Goal: Information Seeking & Learning: Learn about a topic

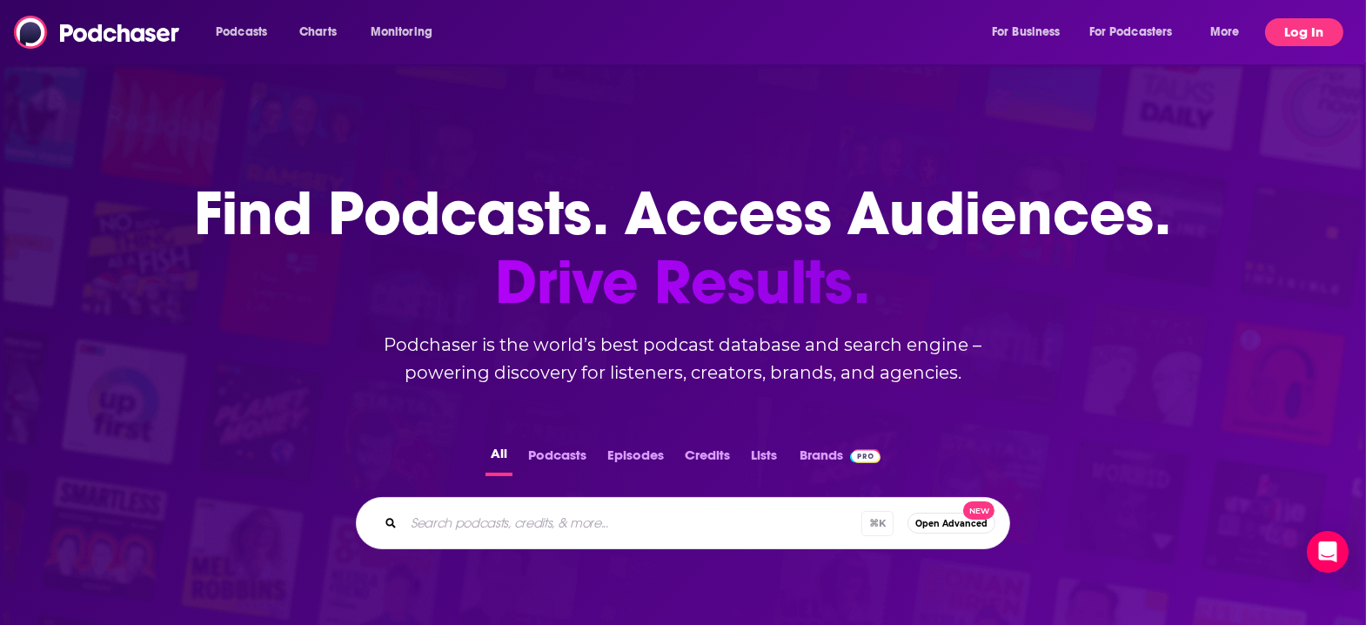
click at [1316, 34] on button "Log In" at bounding box center [1304, 32] width 78 height 28
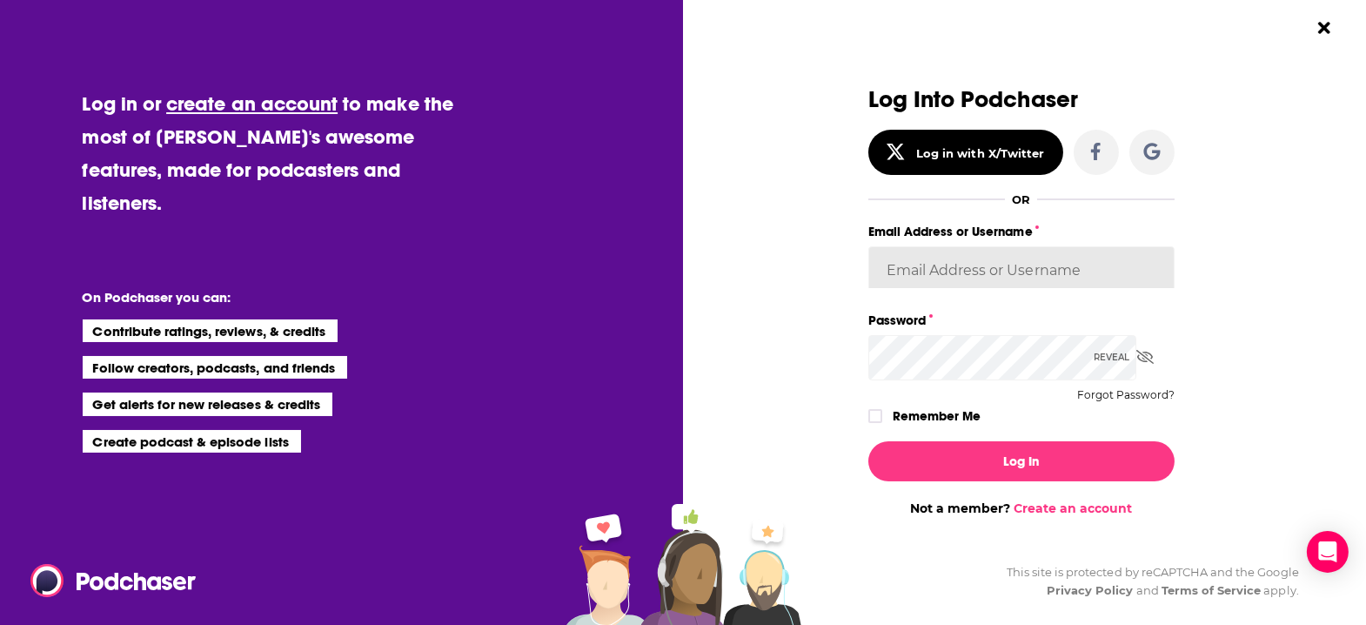
click at [1059, 256] on input "Email Address or Username" at bounding box center [1021, 269] width 306 height 47
click at [1061, 255] on input "Email Address or Username" at bounding box center [1021, 269] width 306 height 47
drag, startPoint x: 1139, startPoint y: 251, endPoint x: 1129, endPoint y: 251, distance: 9.6
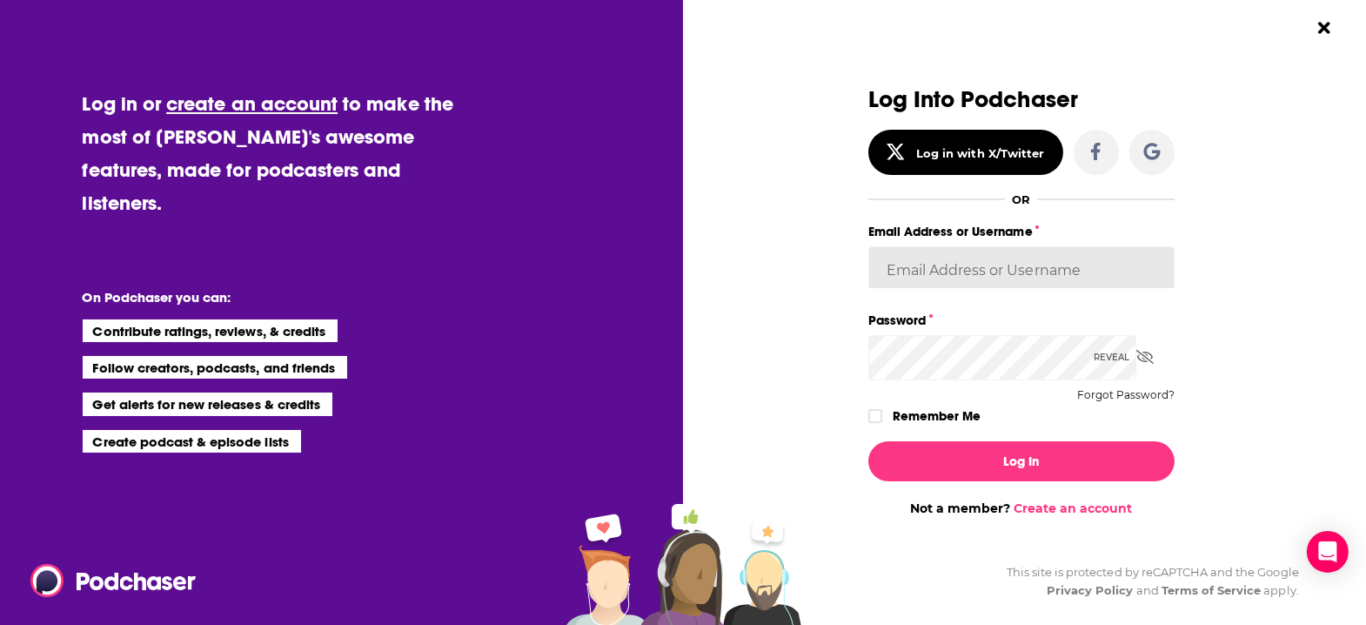
click at [1134, 251] on input "Email Address or Username" at bounding box center [1021, 269] width 306 height 47
type input "vincegalloro"
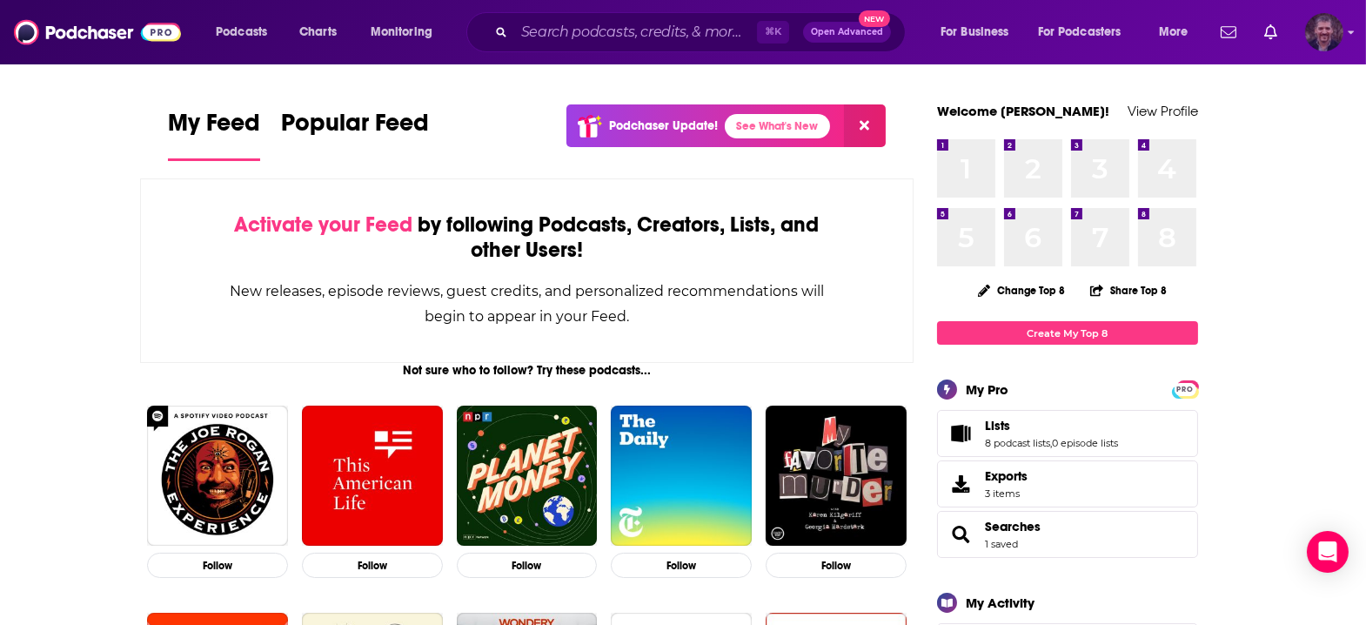
click at [1329, 28] on img "Logged in as vincegalloro" at bounding box center [1324, 32] width 38 height 38
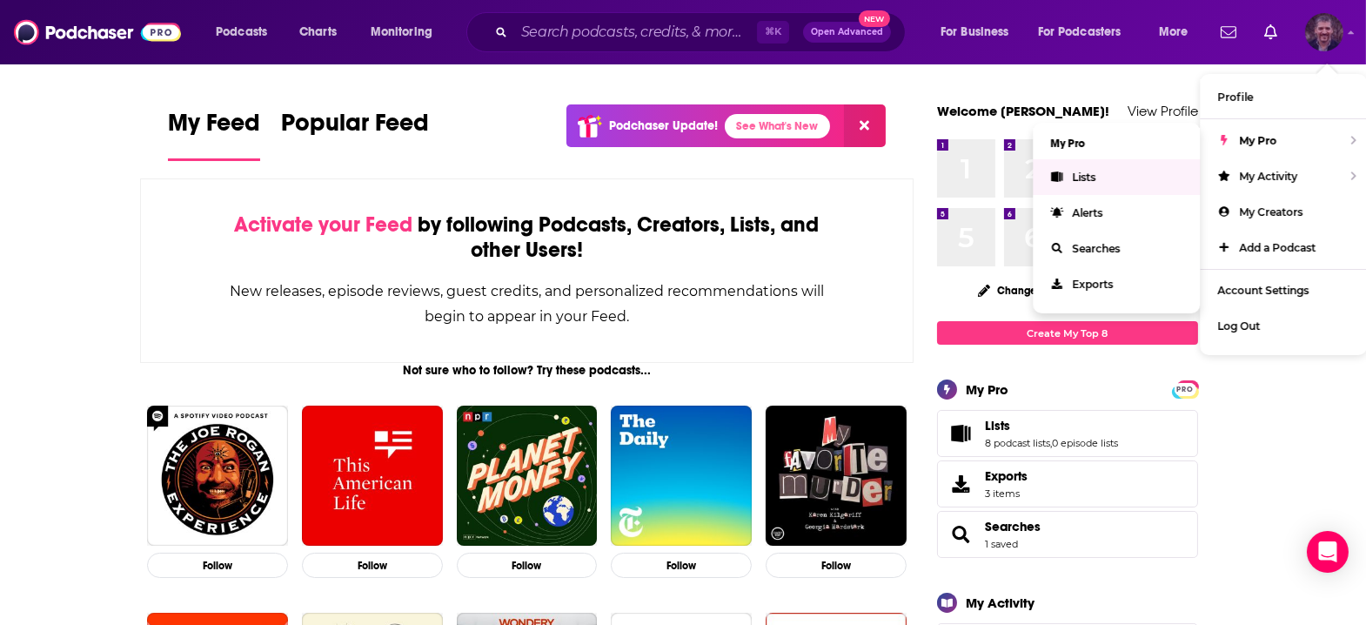
click at [1090, 159] on link "Lists" at bounding box center [1115, 177] width 167 height 36
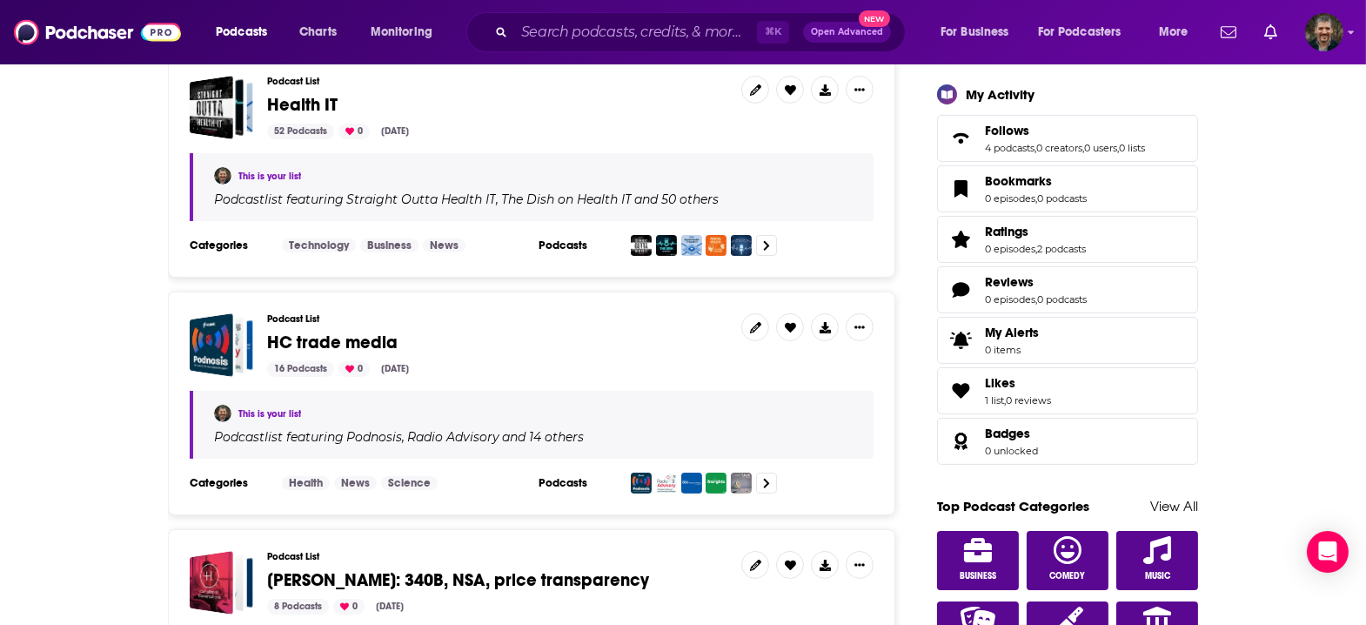
scroll to position [510, 0]
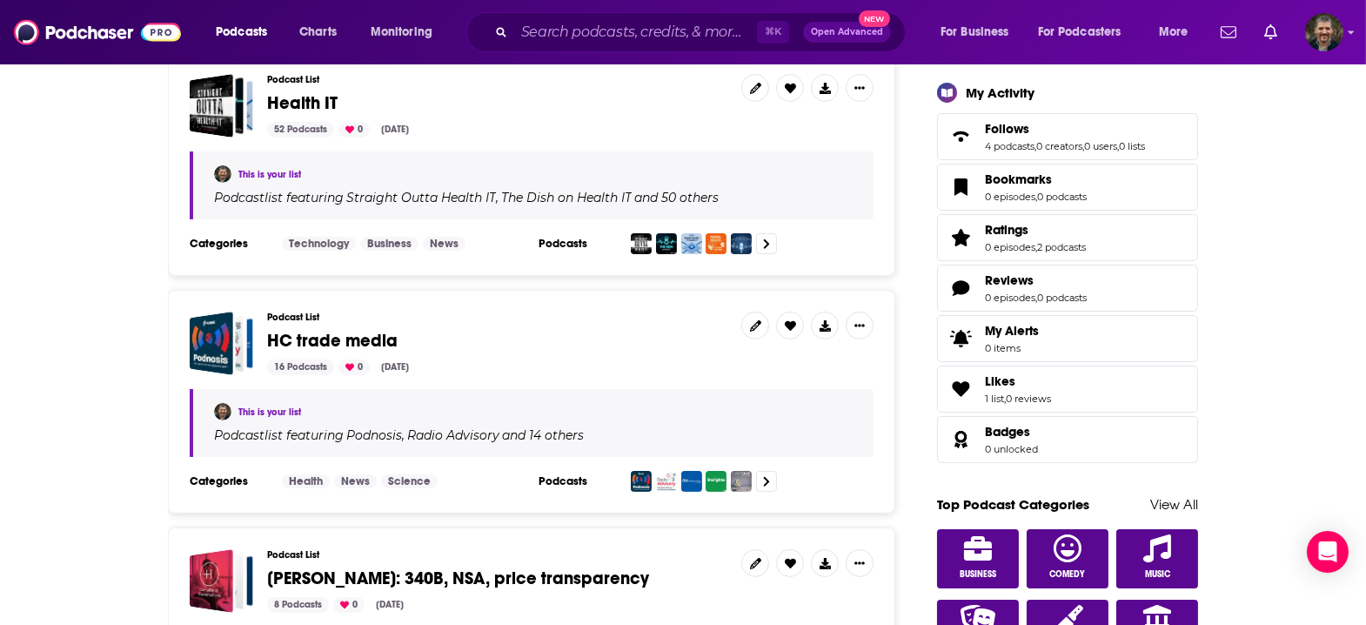
click at [393, 330] on span "HC trade media" at bounding box center [332, 341] width 130 height 22
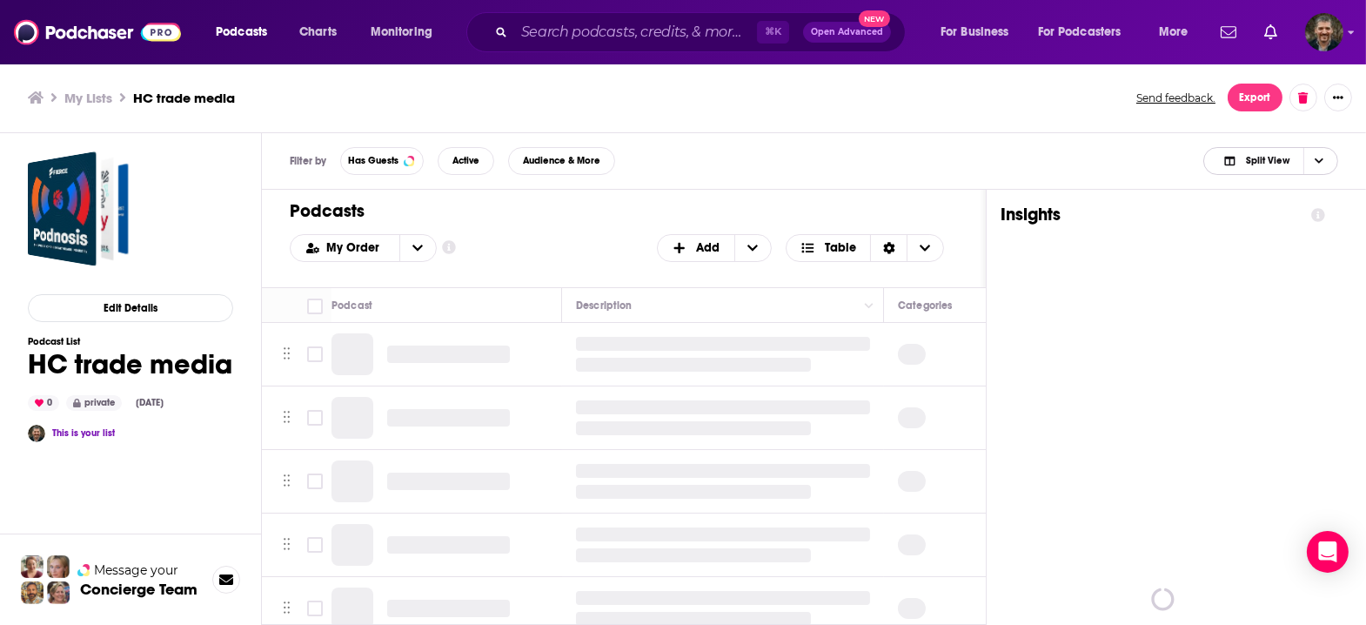
click at [1332, 148] on span "Choose View" at bounding box center [1318, 161] width 30 height 26
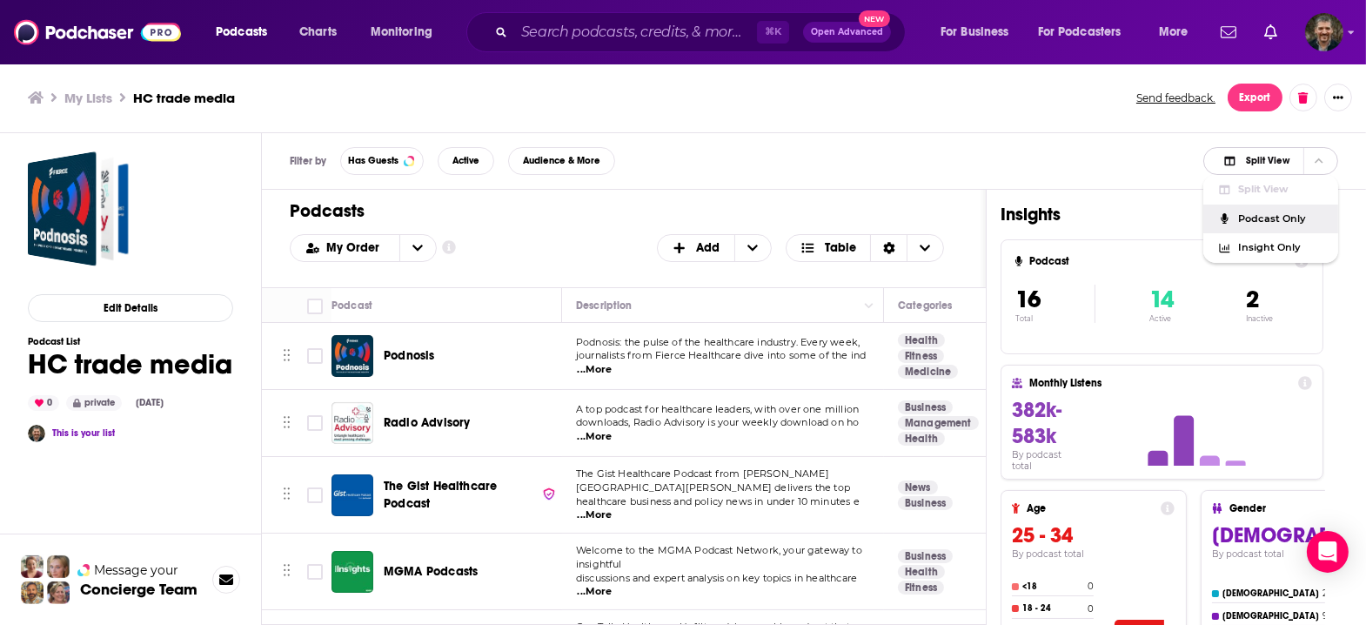
click at [1314, 214] on span "Podcast Only" at bounding box center [1281, 219] width 86 height 10
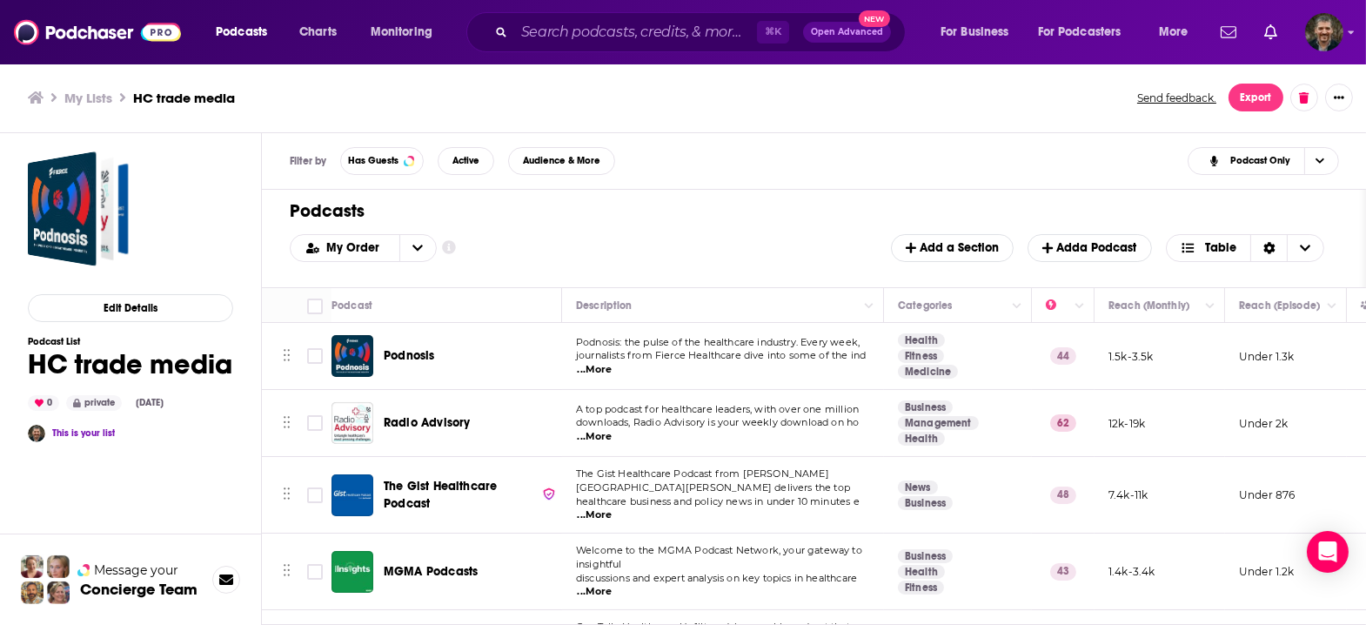
click at [612, 430] on span "...More" at bounding box center [595, 437] width 35 height 14
click at [606, 249] on div "Podcasts Add My Order Customize Your List Order Select the “My Order” sort and …" at bounding box center [814, 238] width 1104 height 97
click at [1326, 26] on img "Logged in as vincegalloro" at bounding box center [1324, 32] width 38 height 38
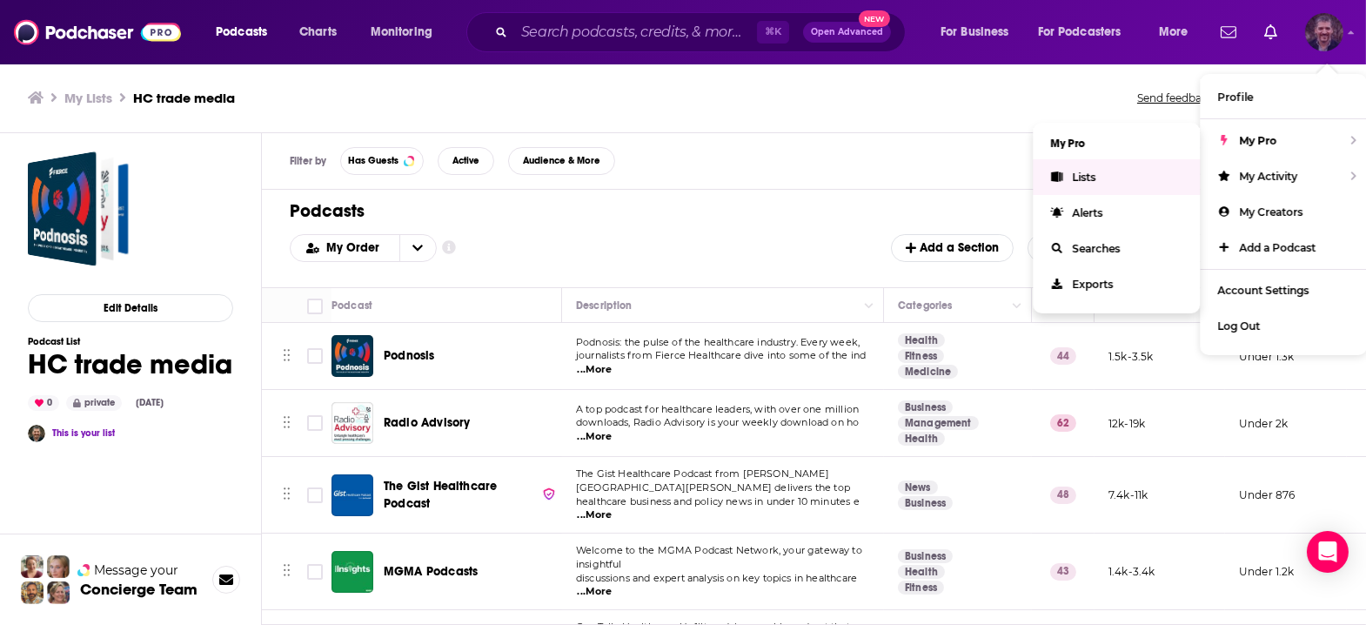
click at [1123, 162] on link "Lists" at bounding box center [1115, 177] width 167 height 36
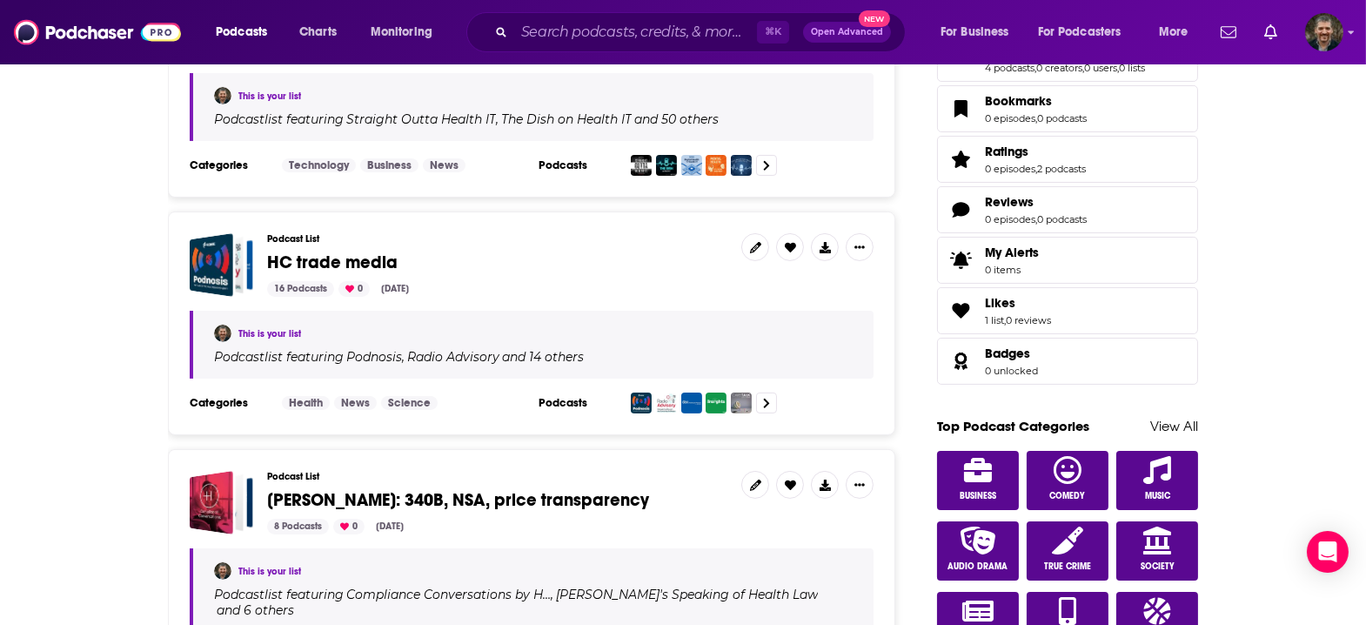
scroll to position [594, 0]
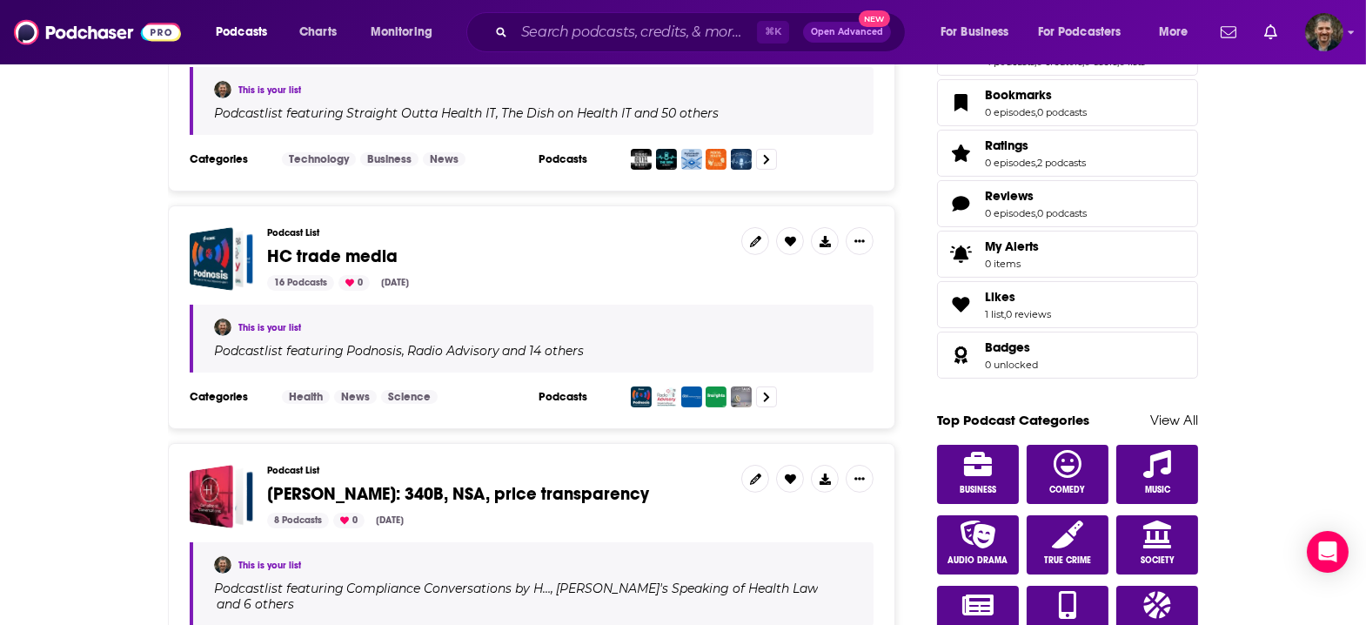
click at [371, 245] on span "HC trade media" at bounding box center [332, 256] width 130 height 22
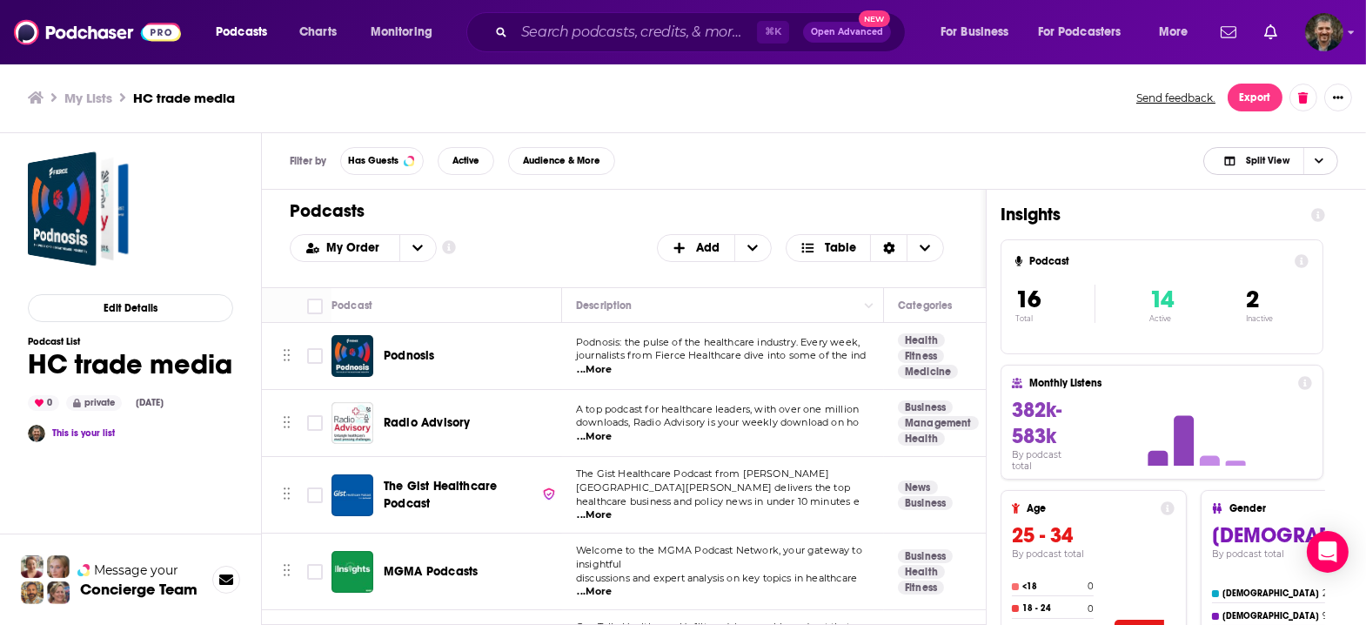
click at [1332, 148] on span "Choose View" at bounding box center [1318, 161] width 30 height 26
click at [1299, 211] on div "Podcast Only" at bounding box center [1270, 219] width 135 height 30
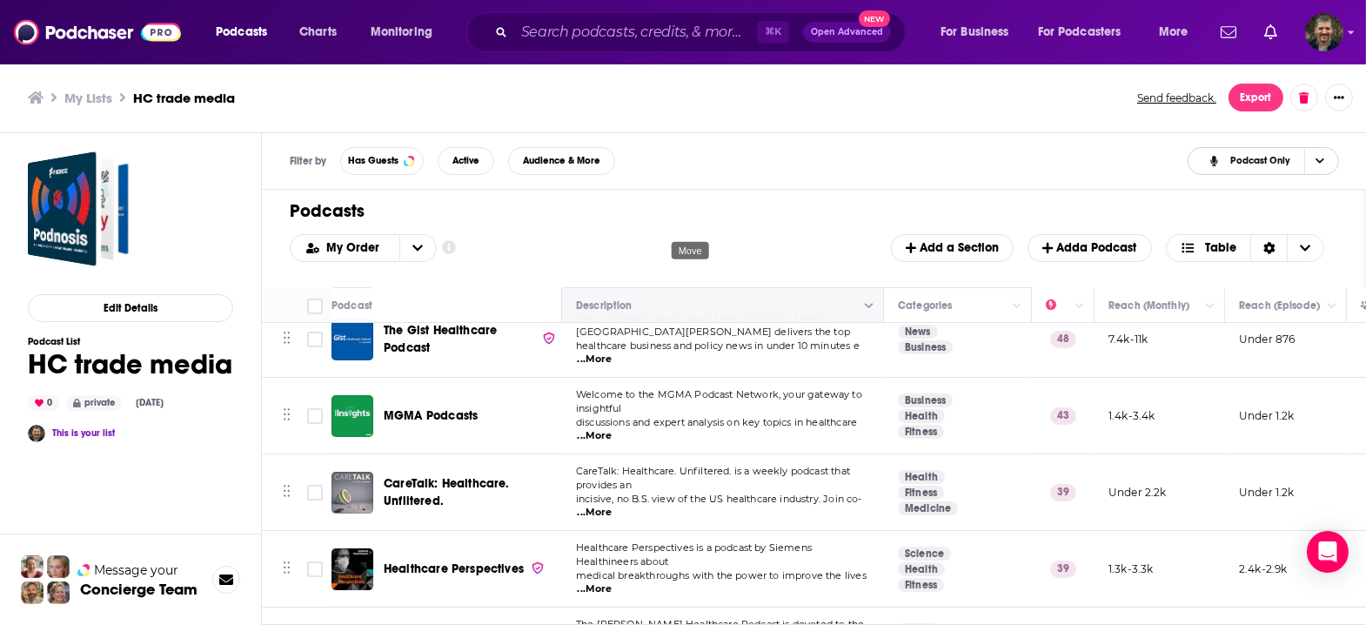
scroll to position [170, 0]
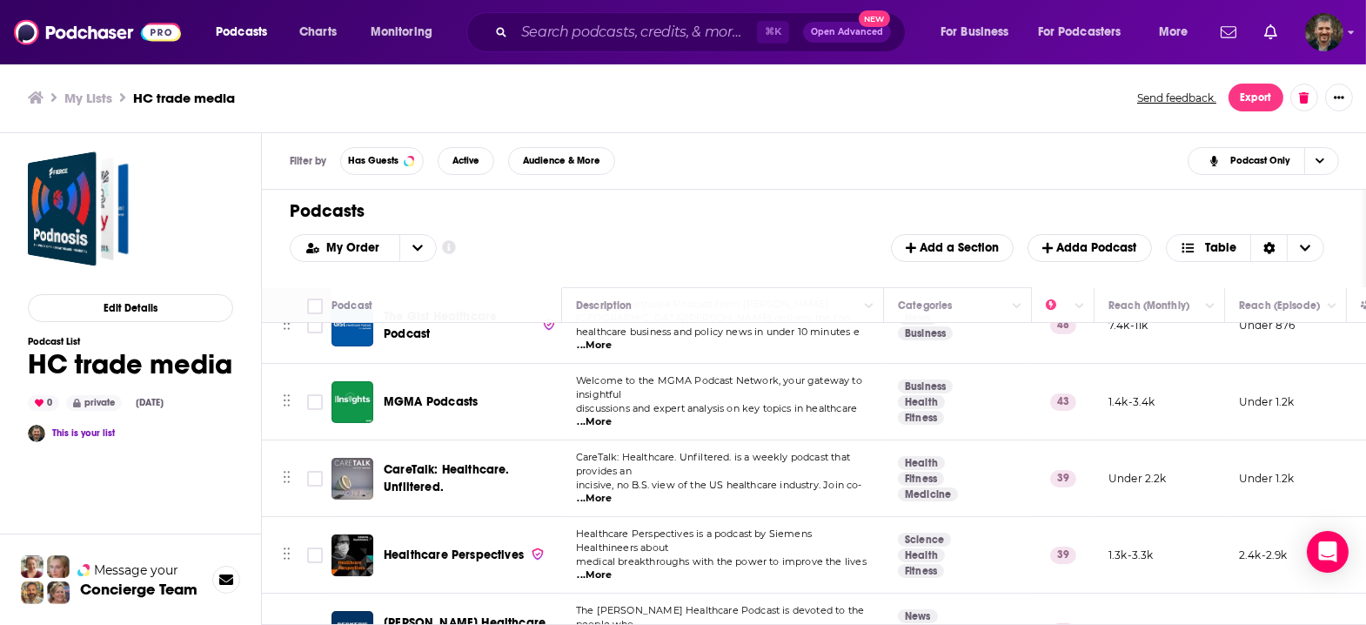
click at [612, 491] on span "...More" at bounding box center [595, 498] width 35 height 14
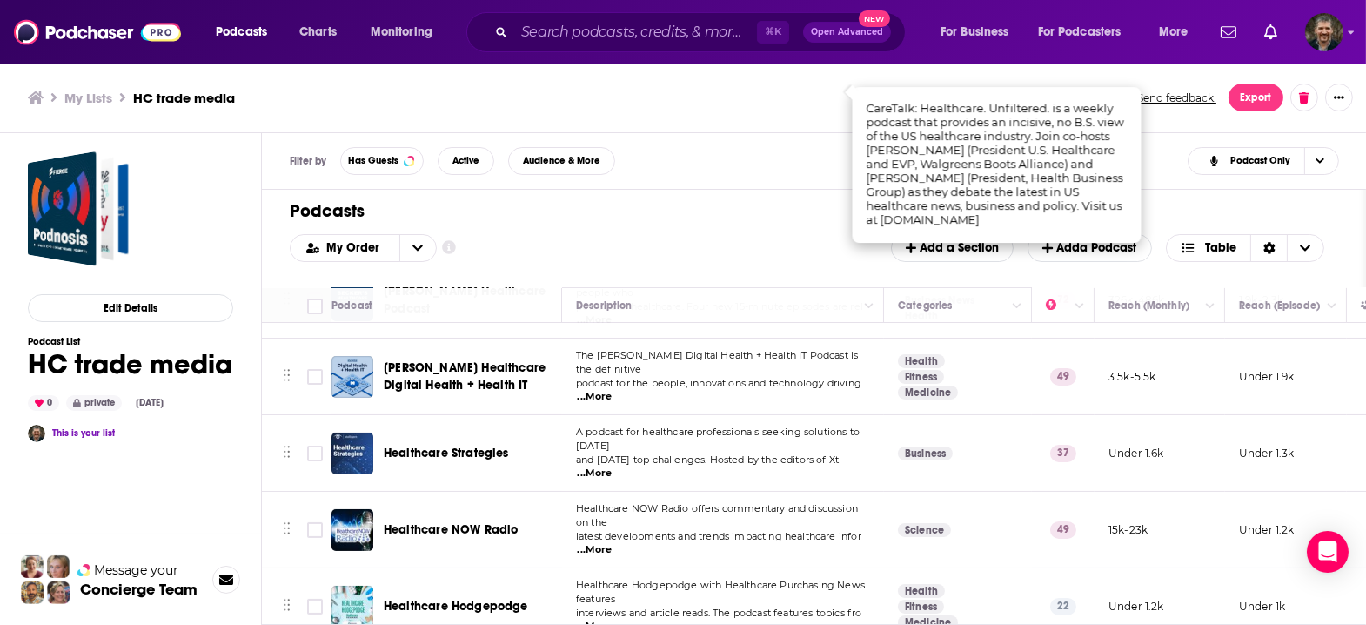
scroll to position [503, 0]
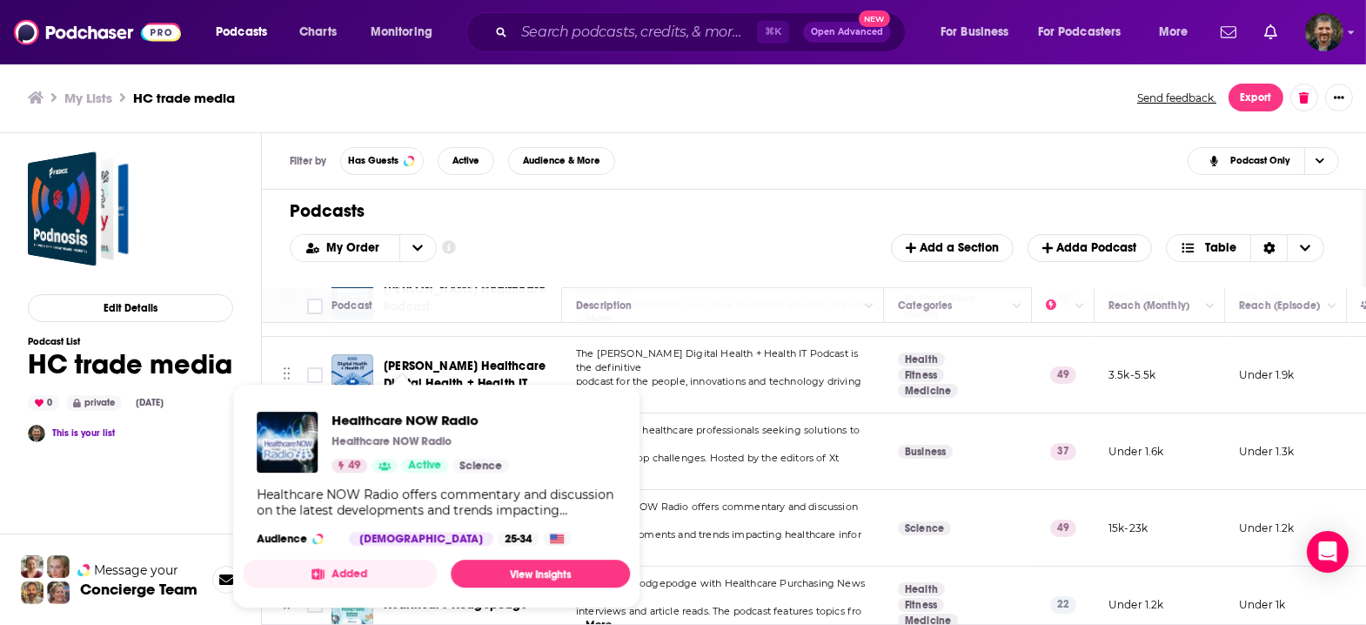
click at [387, 384] on span "Healthcare NOW Radio Healthcare NOW Radio 49 Active Science Healthcare NOW Radi…" at bounding box center [436, 496] width 387 height 224
click at [391, 418] on span "Healthcare NOW Radio" at bounding box center [419, 419] width 177 height 17
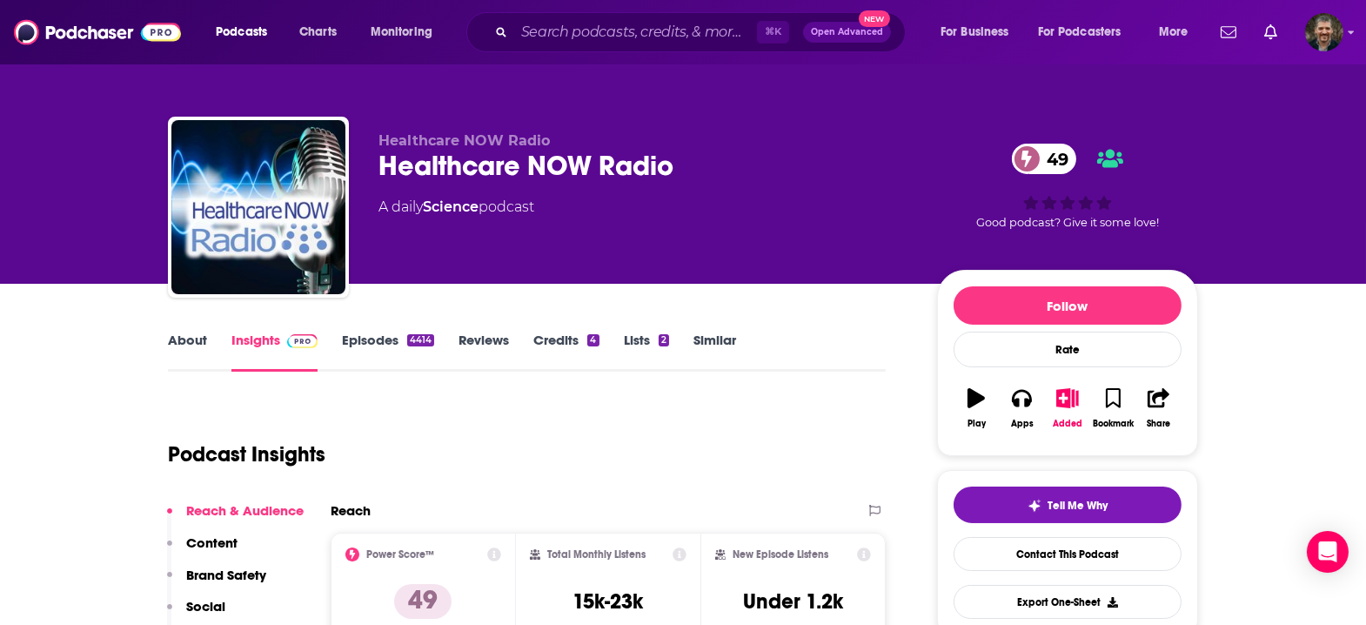
click at [423, 331] on link "Episodes 4414" at bounding box center [388, 351] width 92 height 40
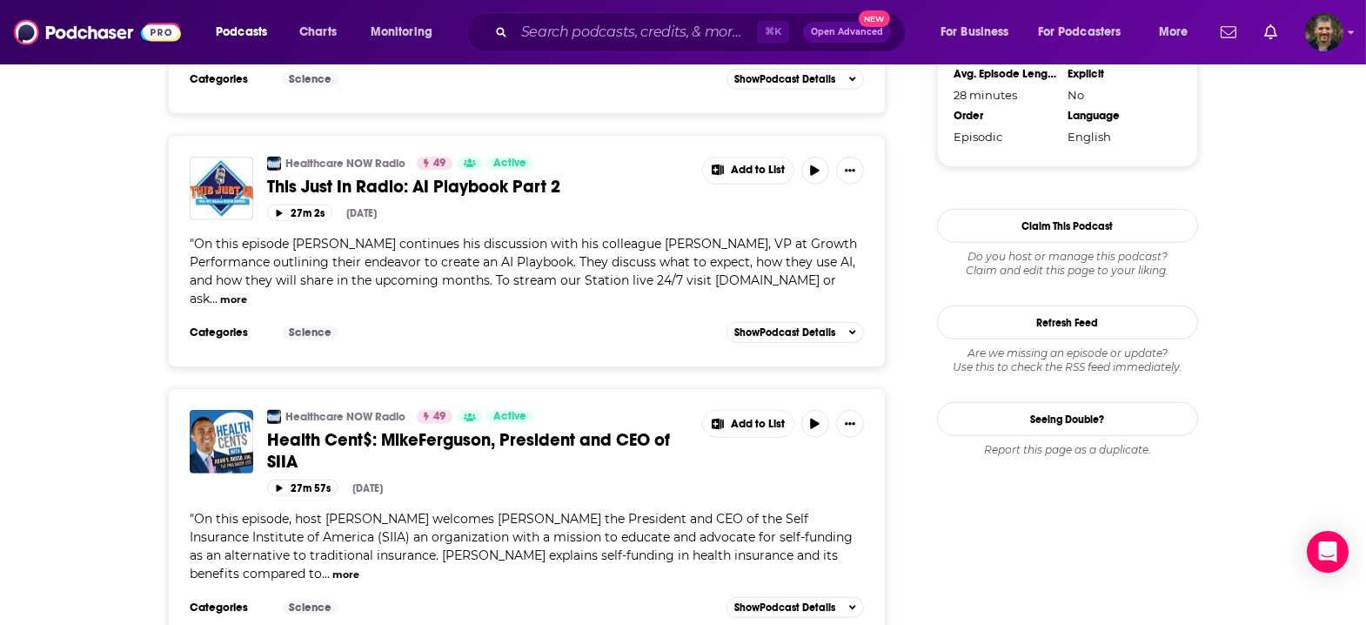
scroll to position [2006, 0]
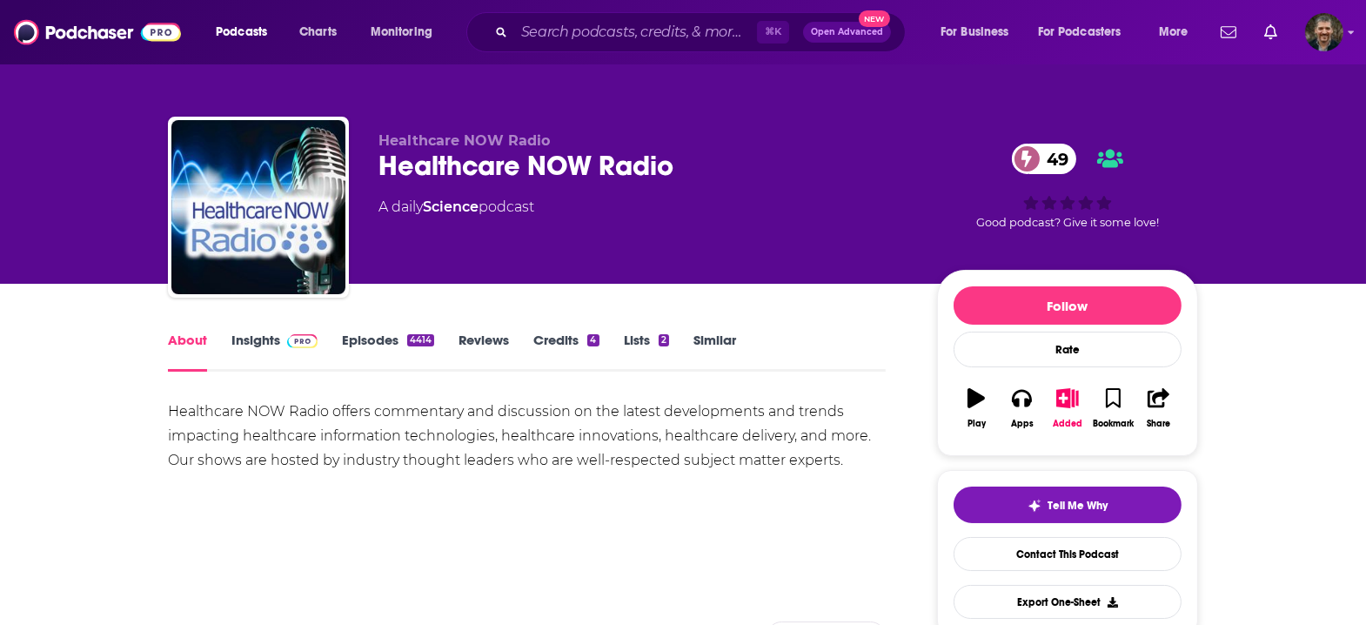
click at [424, 331] on link "Episodes 4414" at bounding box center [388, 351] width 92 height 40
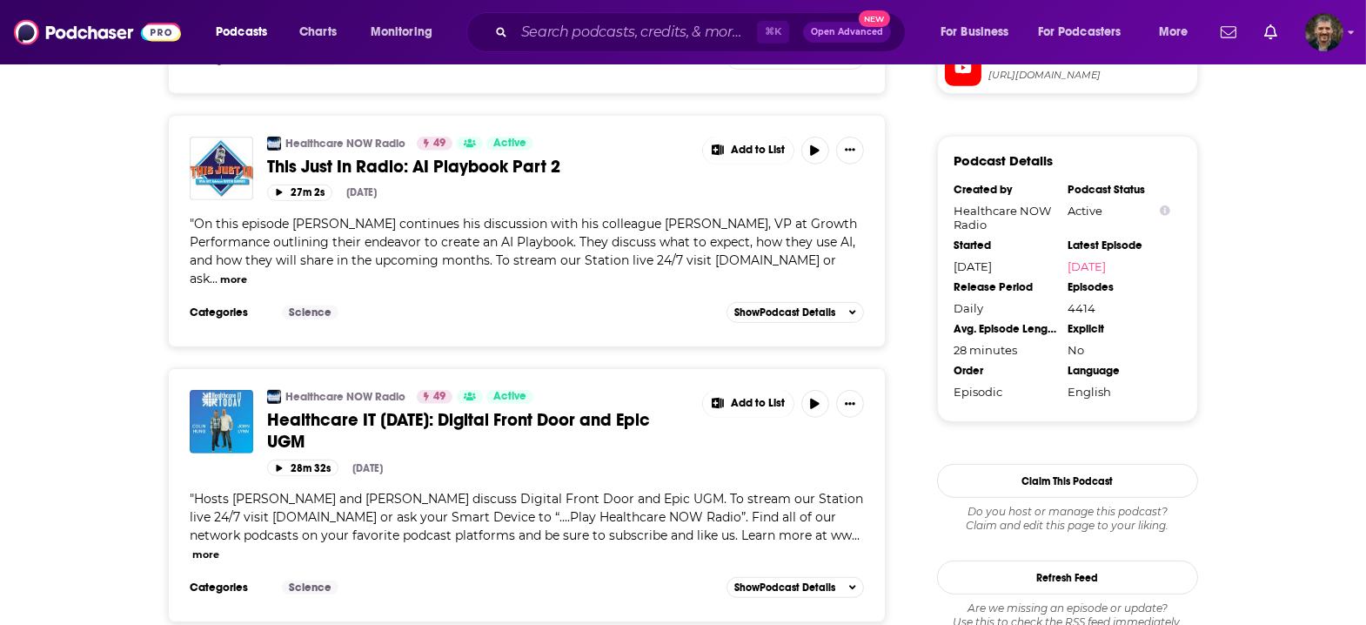
scroll to position [1749, 0]
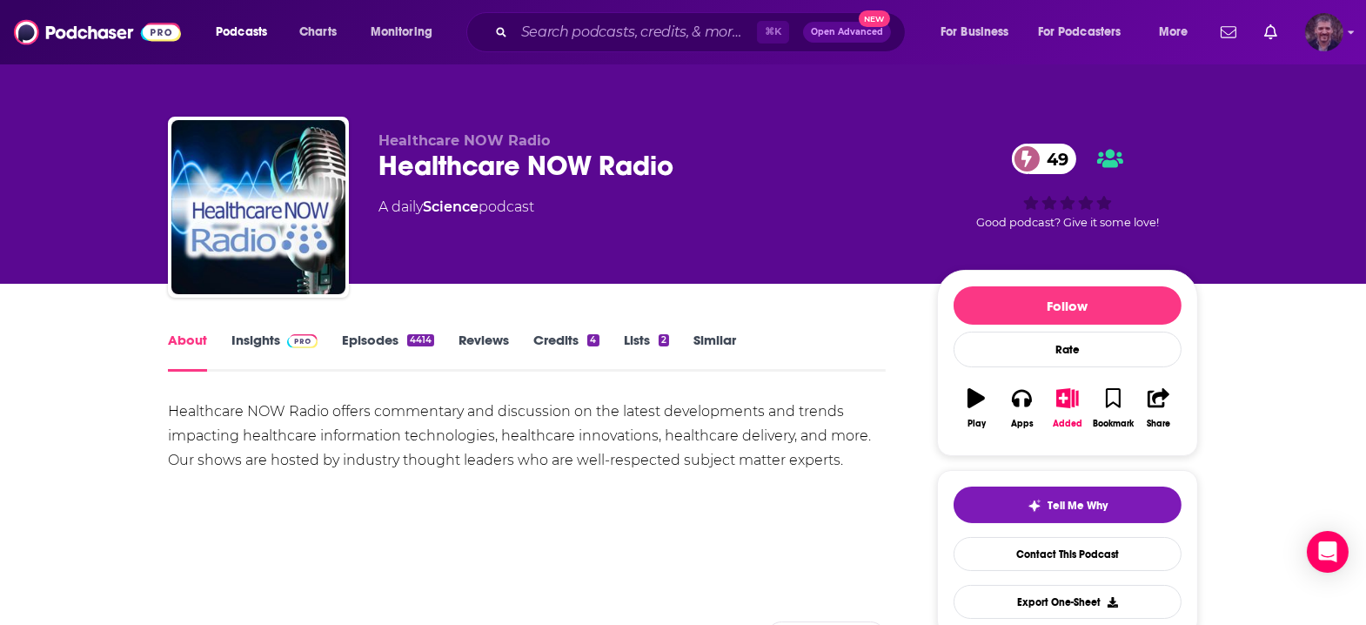
click at [1326, 35] on img "Logged in as vincegalloro" at bounding box center [1324, 32] width 38 height 38
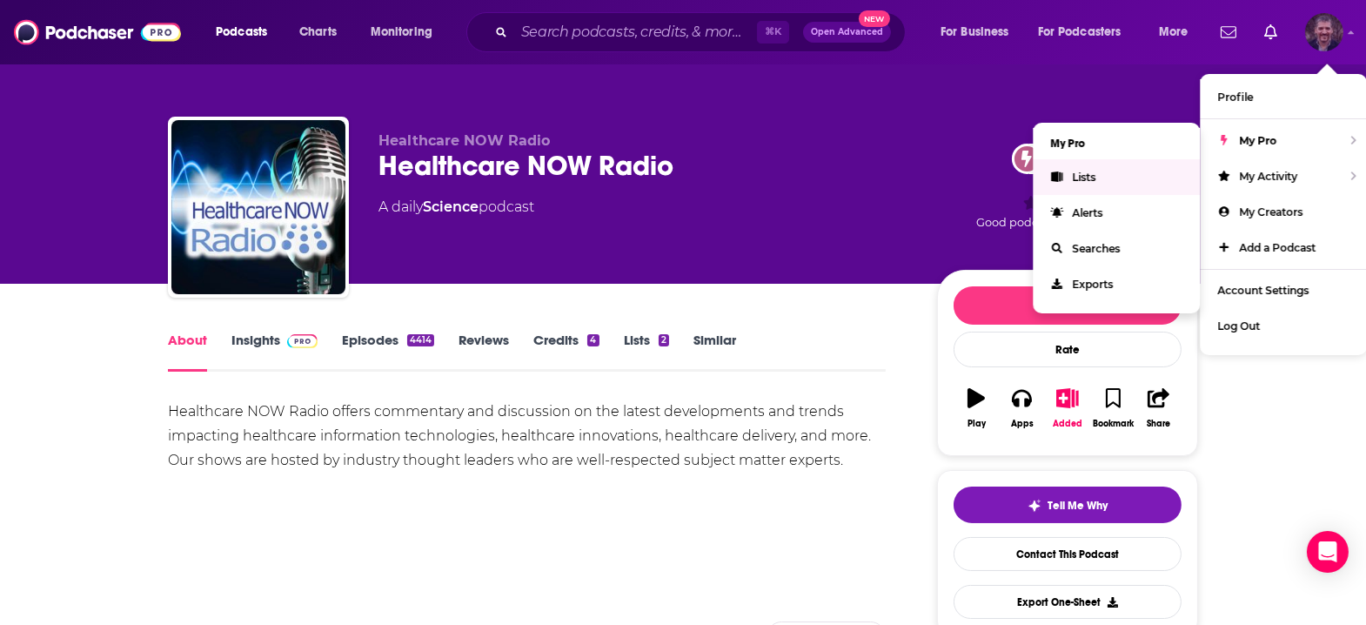
click at [1095, 170] on span "Lists" at bounding box center [1083, 176] width 23 height 13
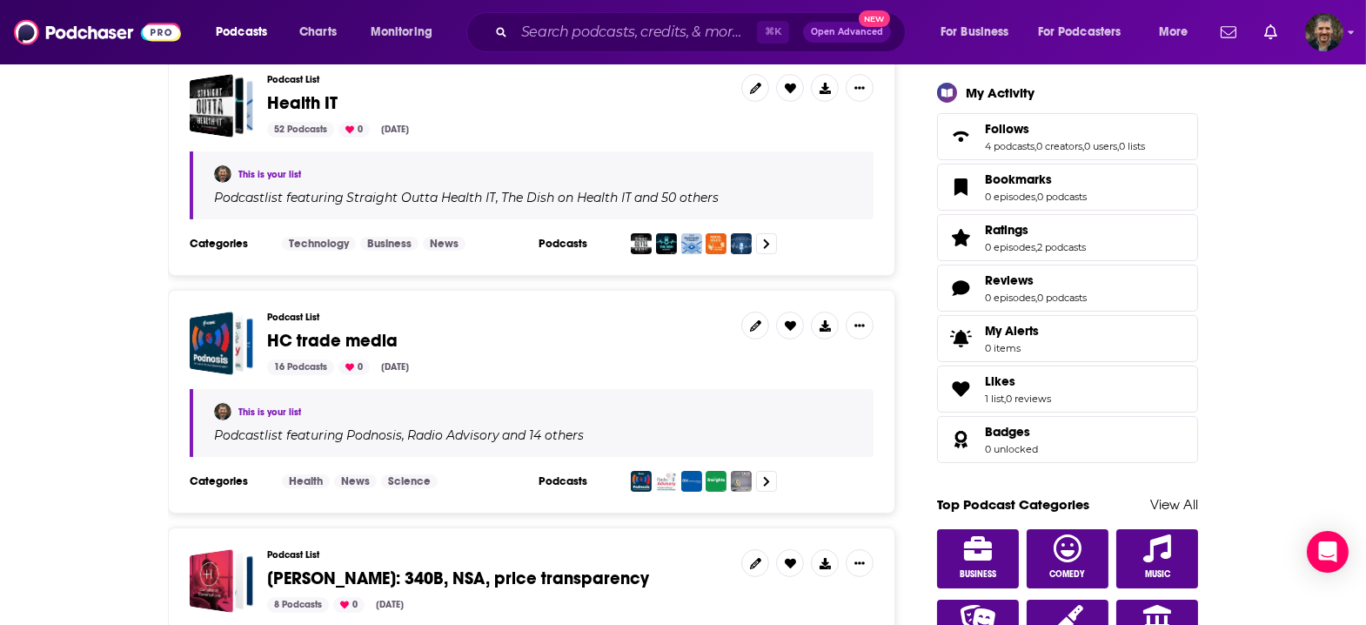
scroll to position [512, 0]
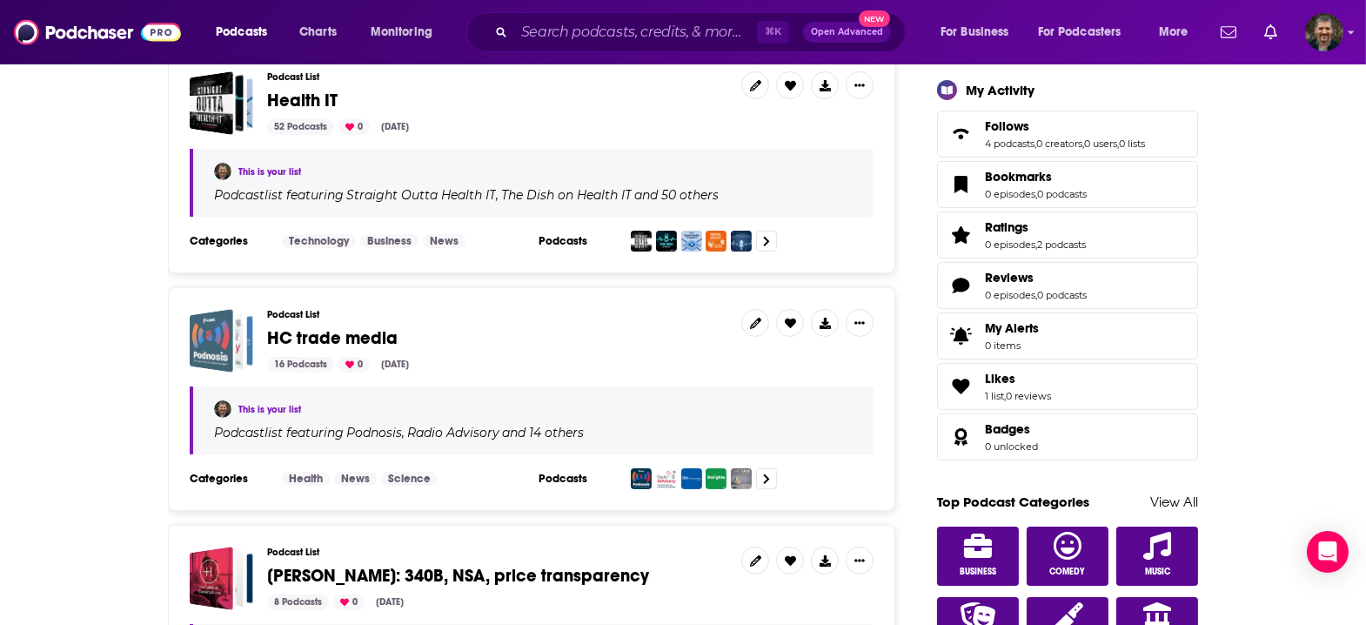
click at [233, 309] on div "HC trade media" at bounding box center [211, 340] width 43 height 63
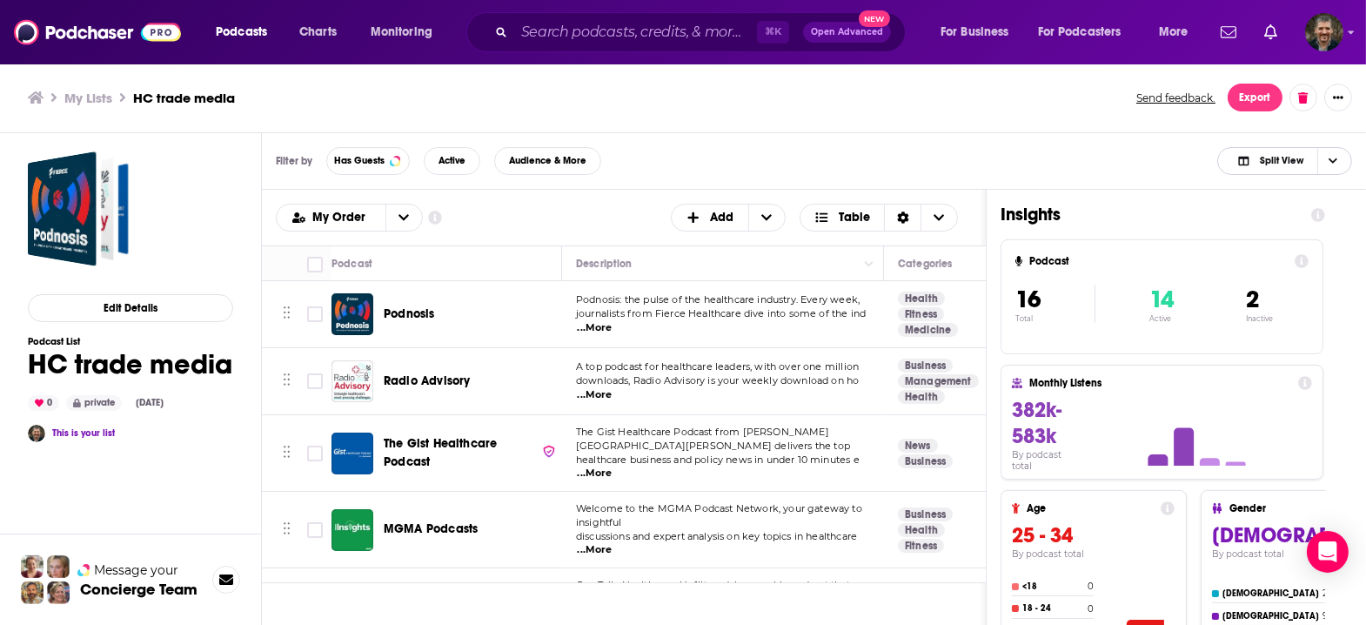
click at [1331, 148] on span "Choose View" at bounding box center [1332, 161] width 30 height 26
click at [1315, 214] on span "Podcast Only" at bounding box center [1295, 219] width 86 height 10
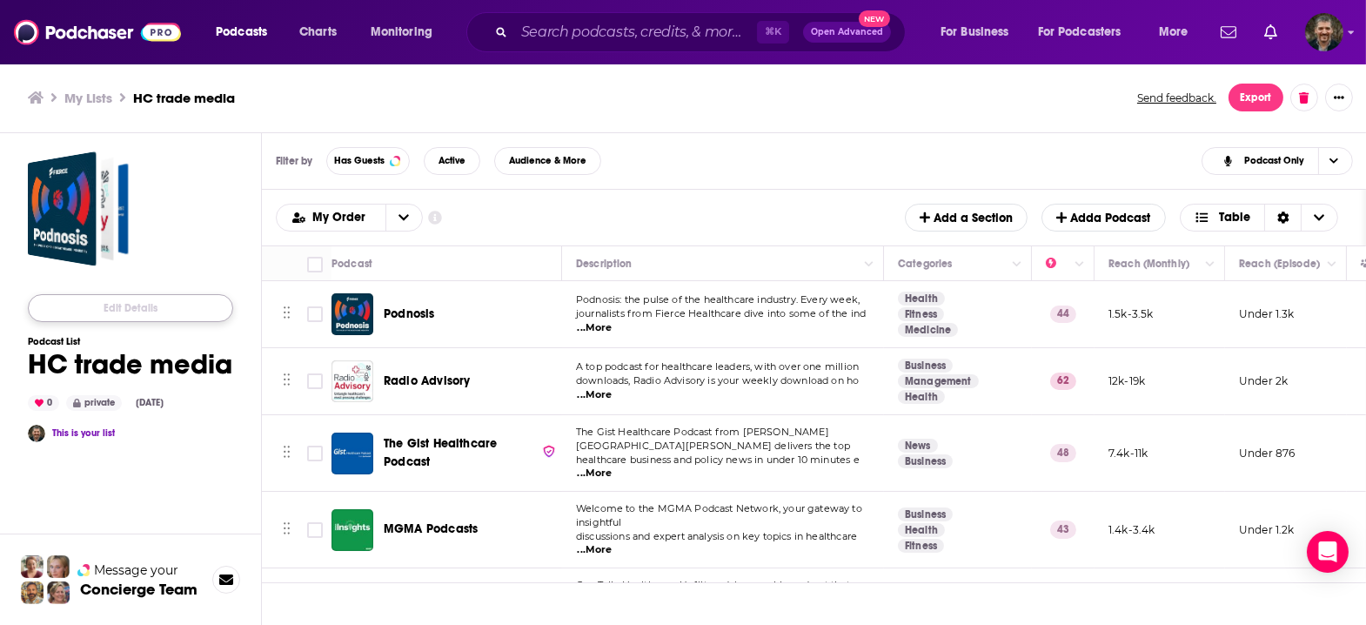
click at [102, 294] on button "Edit Details" at bounding box center [130, 308] width 205 height 28
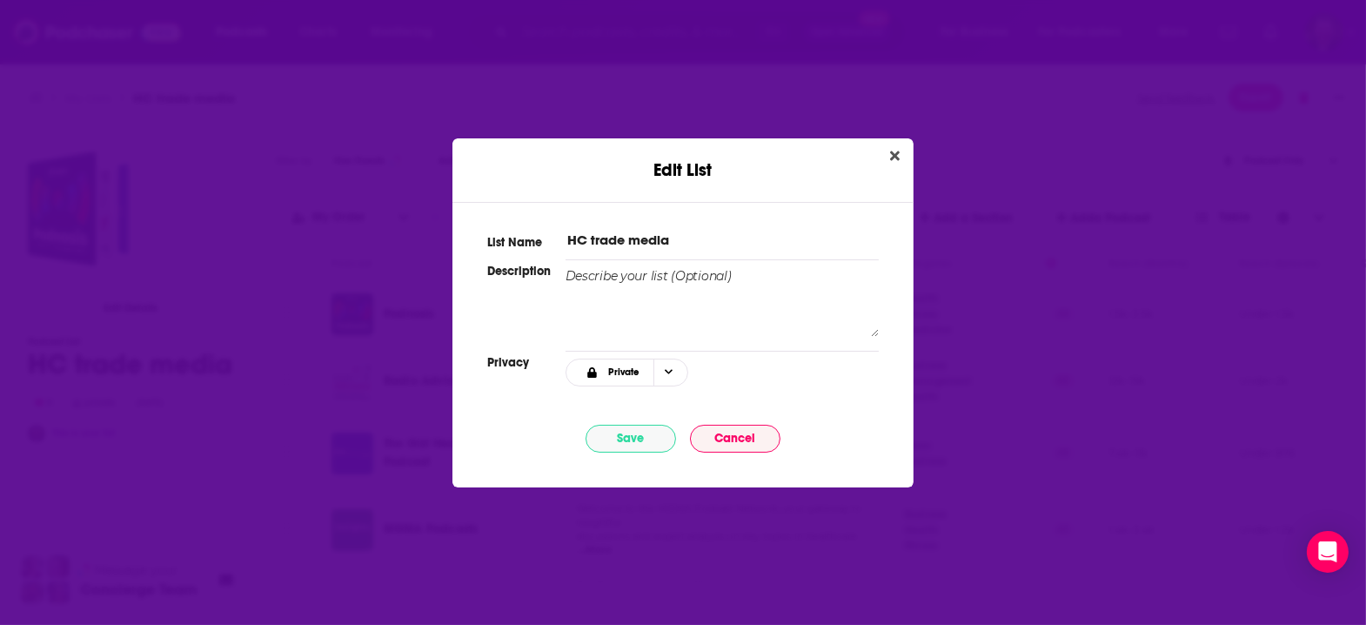
click at [849, 335] on textarea "Edit List" at bounding box center [721, 302] width 313 height 70
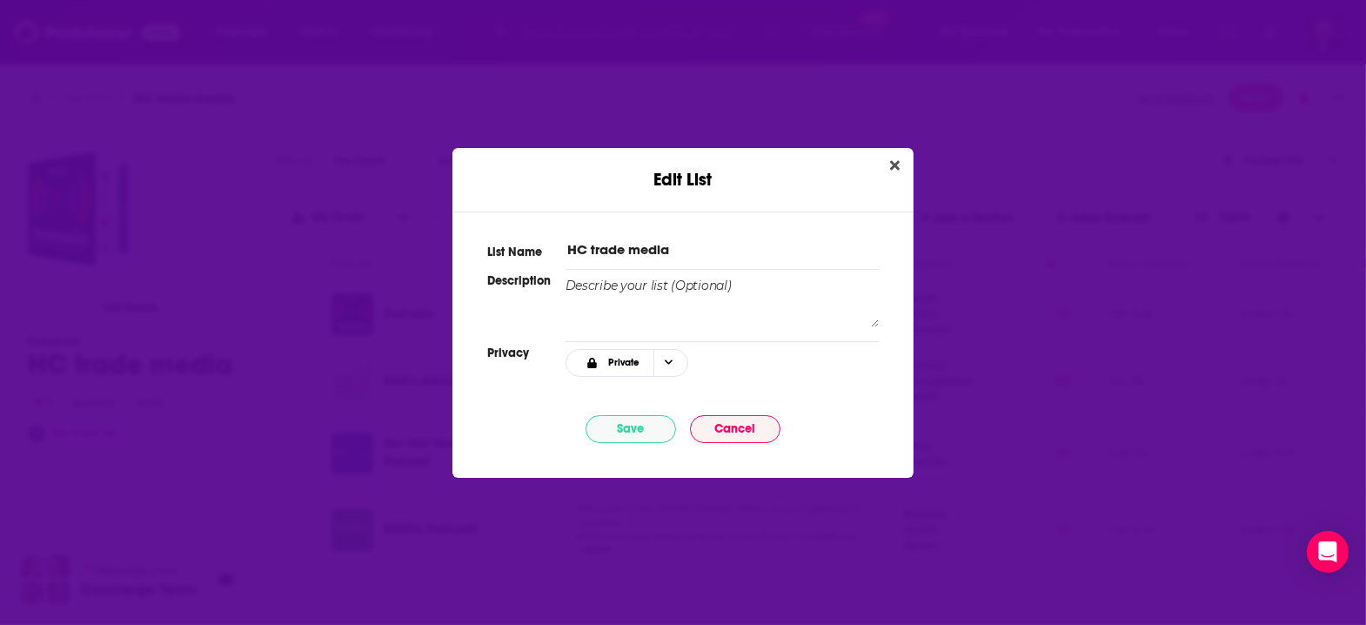
drag, startPoint x: 849, startPoint y: 335, endPoint x: 846, endPoint y: 316, distance: 19.3
click at [846, 316] on textarea "Edit List" at bounding box center [721, 302] width 313 height 50
click at [890, 170] on icon "Close" at bounding box center [895, 165] width 10 height 10
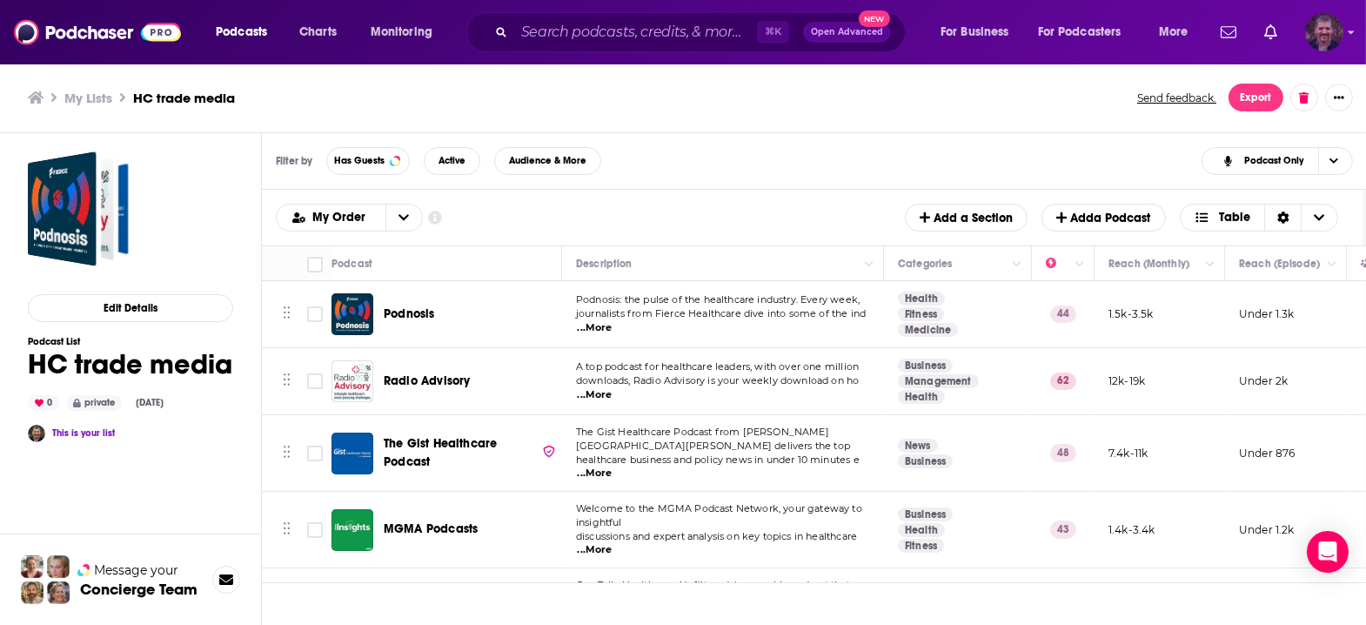
click at [1351, 32] on icon "Show profile menu" at bounding box center [1350, 32] width 7 height 10
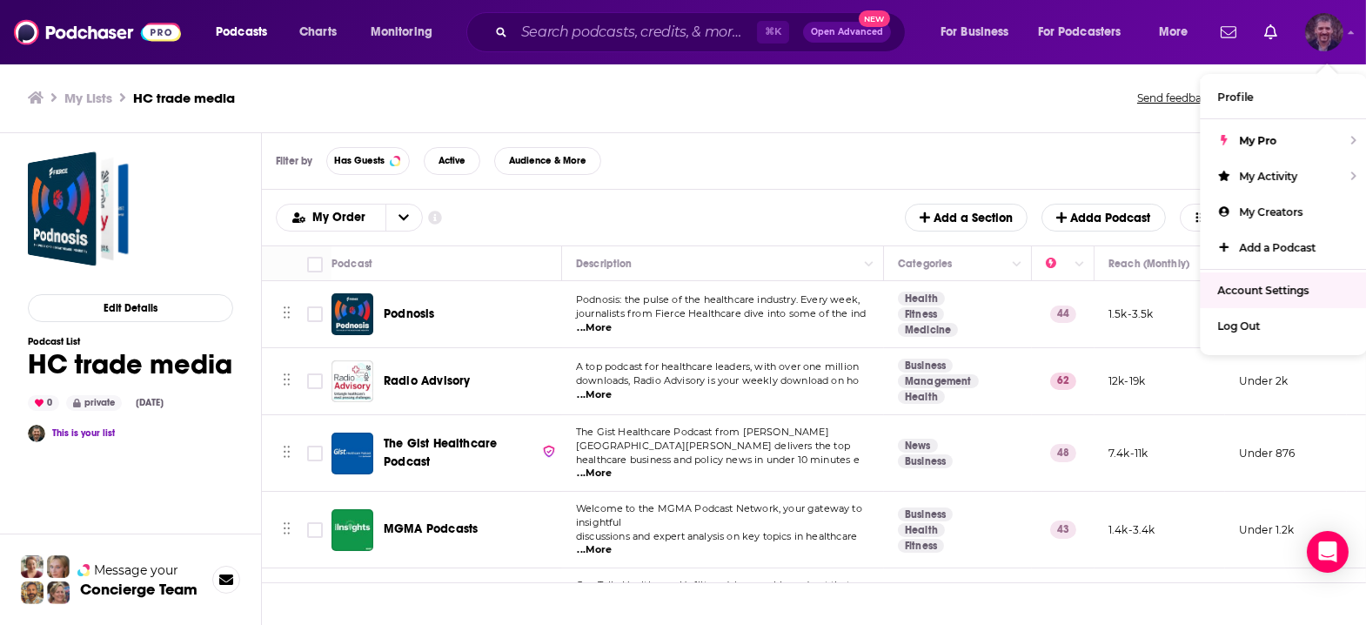
click at [1274, 272] on link "Account Settings" at bounding box center [1282, 290] width 167 height 36
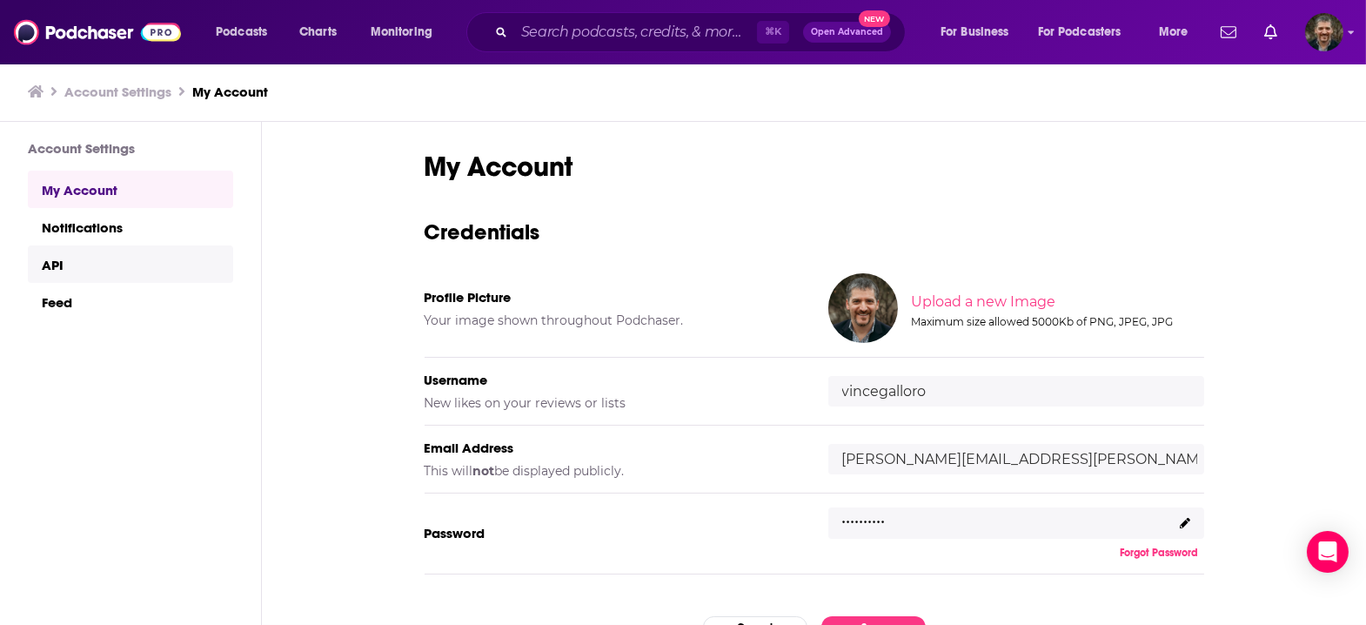
click at [44, 245] on link "API" at bounding box center [130, 263] width 205 height 37
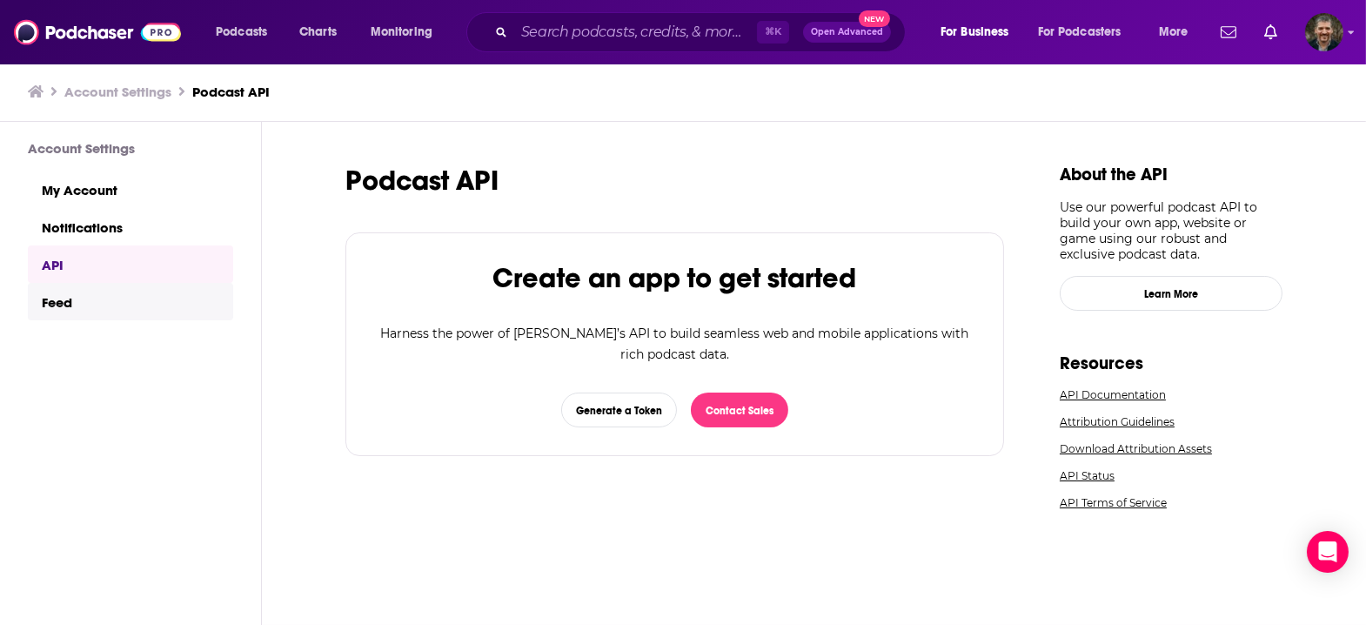
click at [43, 283] on link "Feed" at bounding box center [130, 301] width 205 height 37
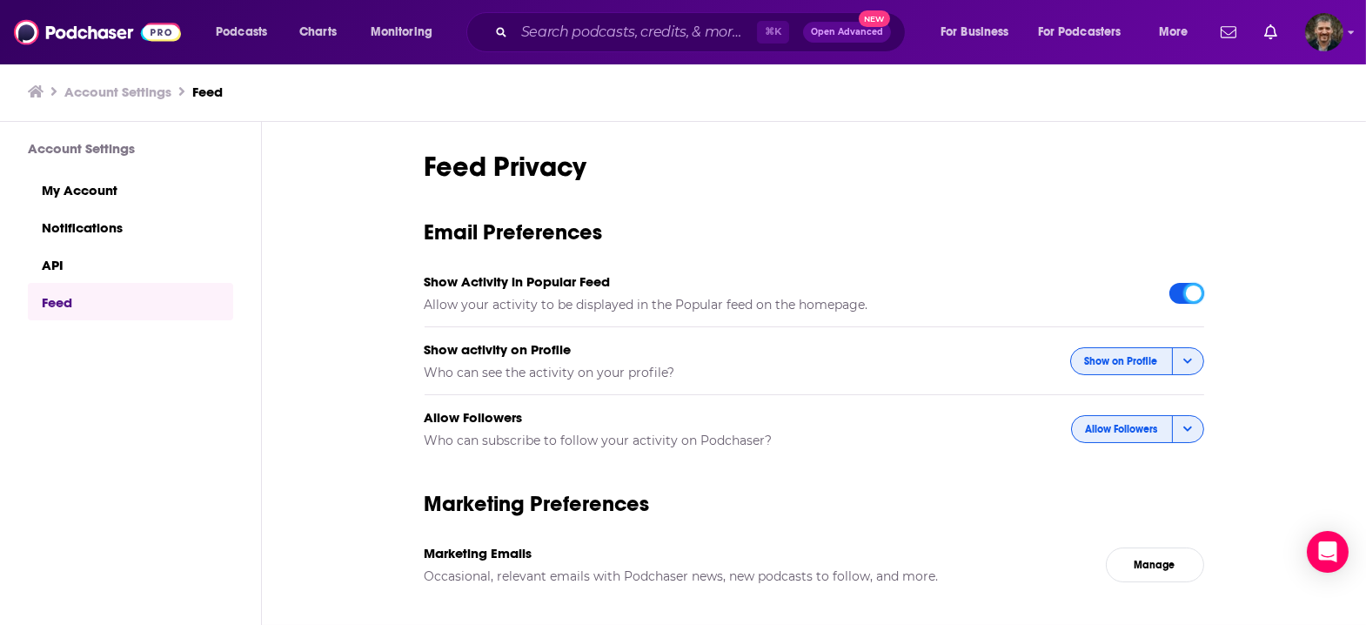
click at [1186, 285] on div at bounding box center [1194, 293] width 16 height 16
checkbox input "false"
click at [1183, 357] on icon "button" at bounding box center [1187, 359] width 9 height 5
click at [1112, 417] on span "Only show to Followers" at bounding box center [1127, 422] width 125 height 10
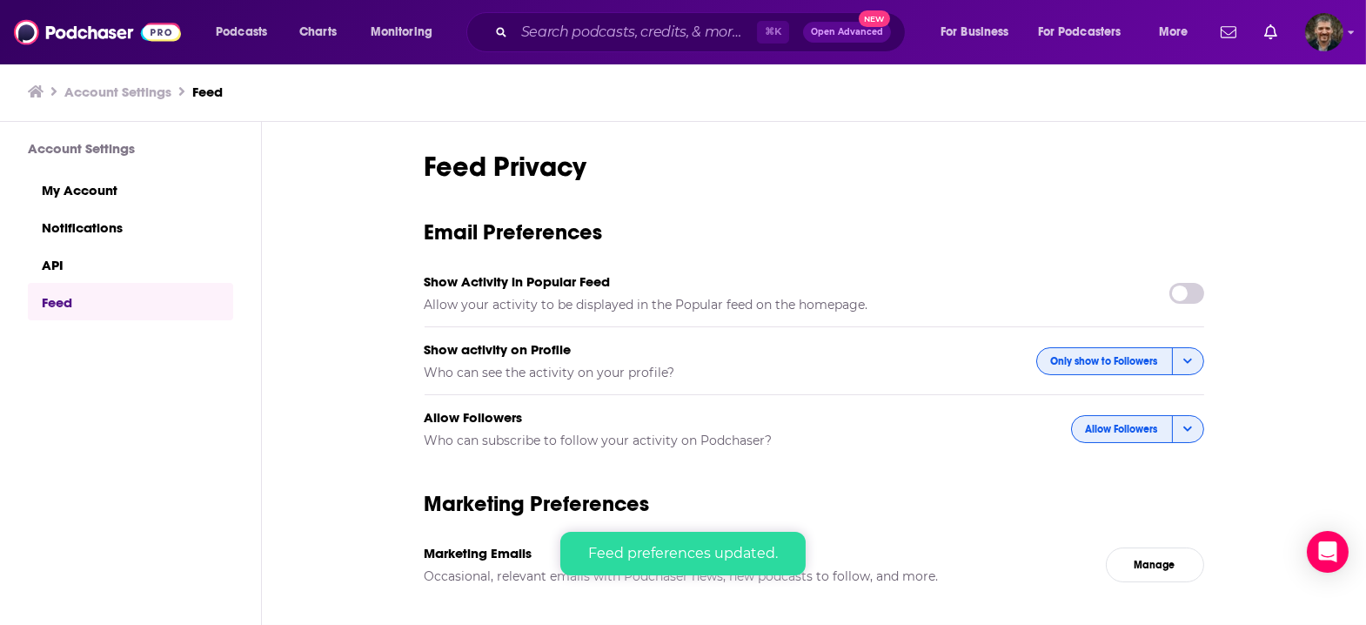
click at [1183, 356] on icon "button" at bounding box center [1188, 361] width 10 height 10
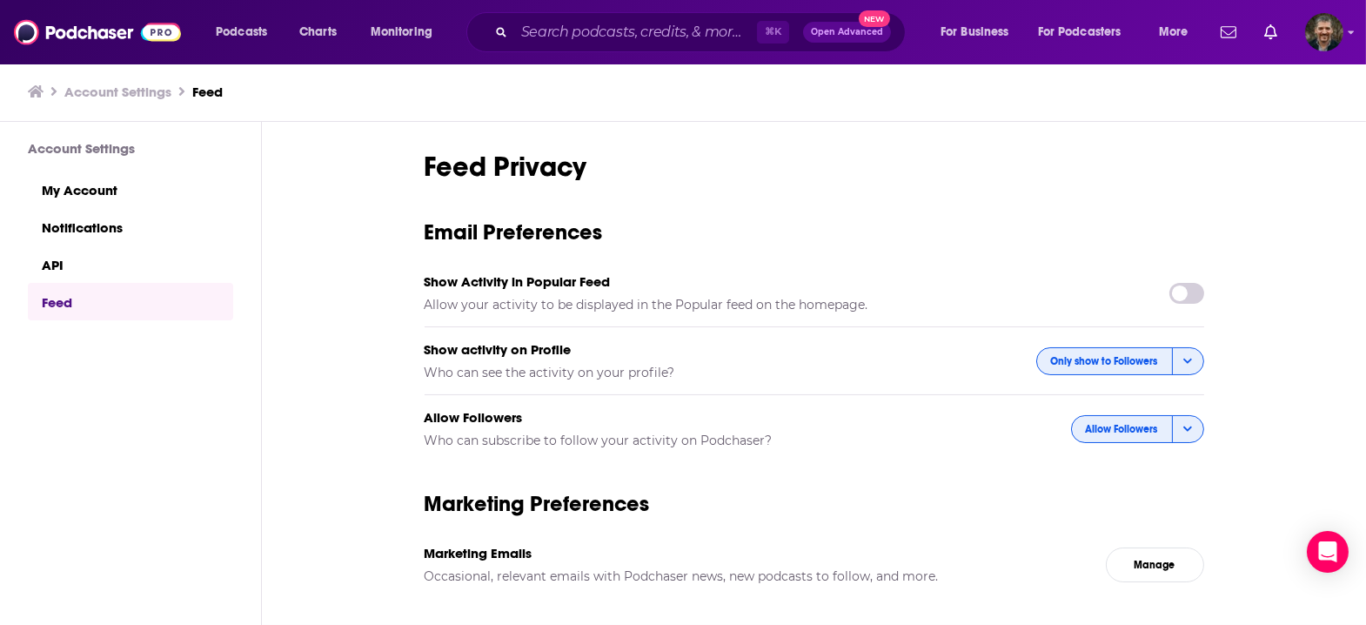
click at [1172, 416] on span "button" at bounding box center [1187, 429] width 31 height 26
click at [1106, 484] on span "Require Confirmation" at bounding box center [1127, 489] width 125 height 10
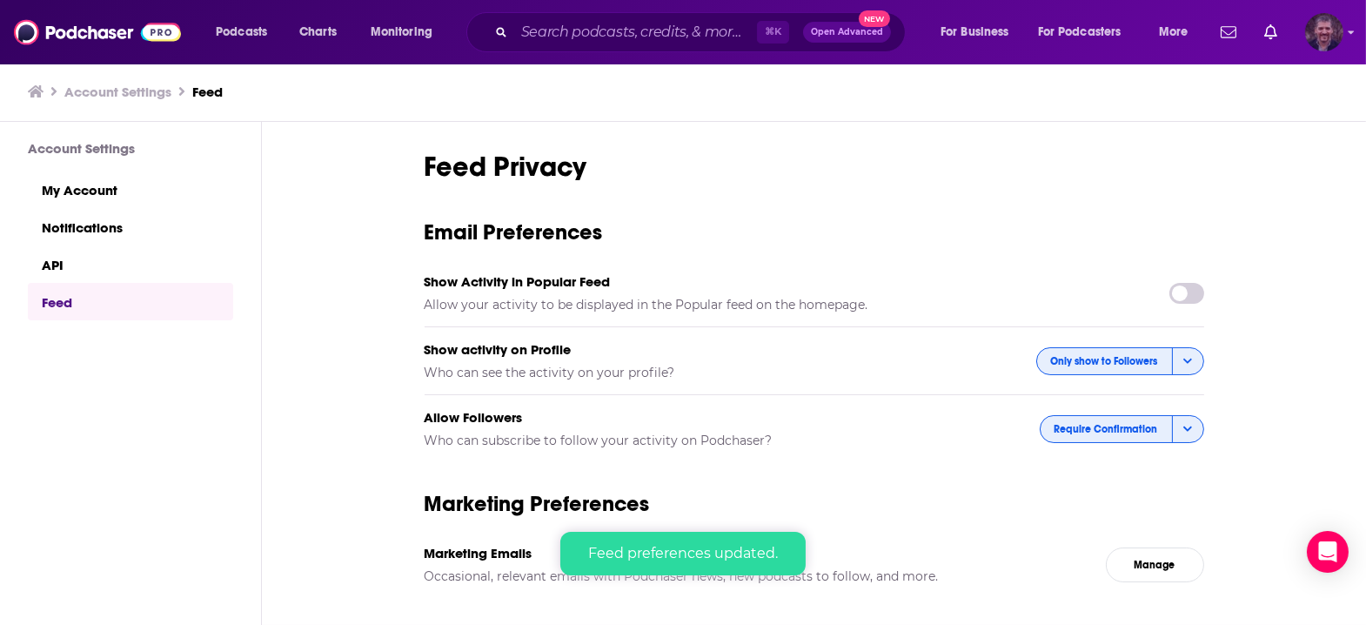
click at [1335, 37] on img "Logged in as vincegalloro" at bounding box center [1324, 32] width 38 height 38
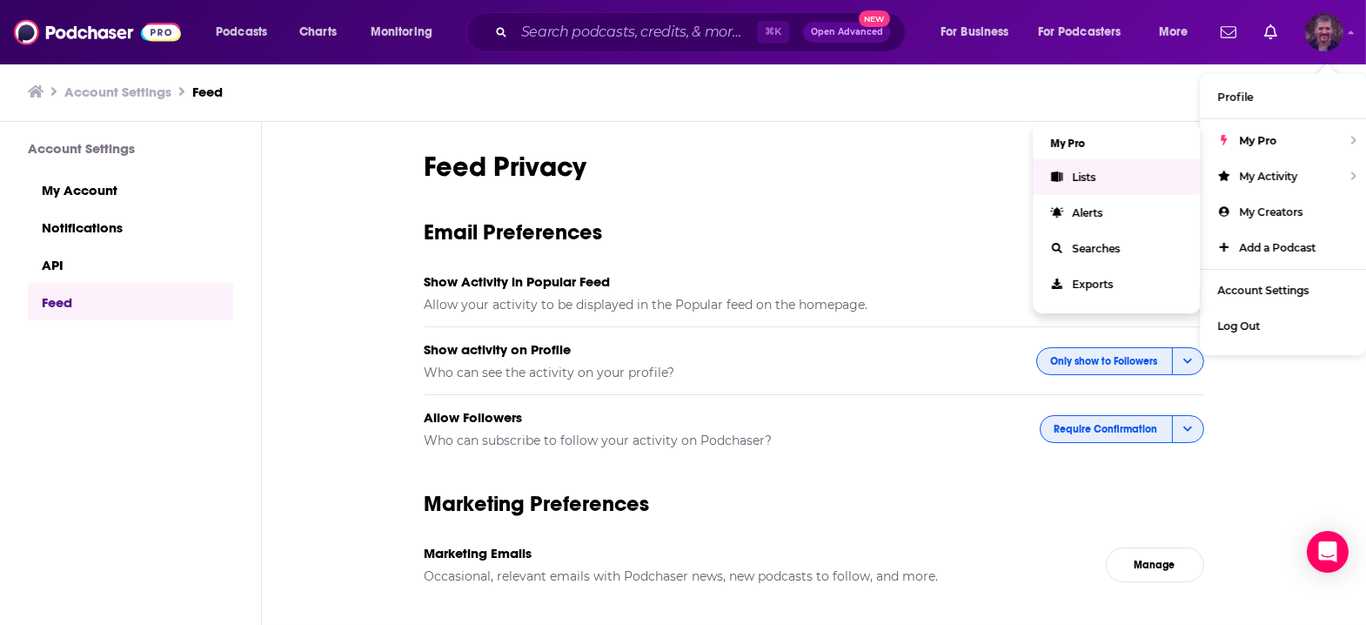
click at [1062, 171] on icon "Show profile menu" at bounding box center [1056, 176] width 11 height 10
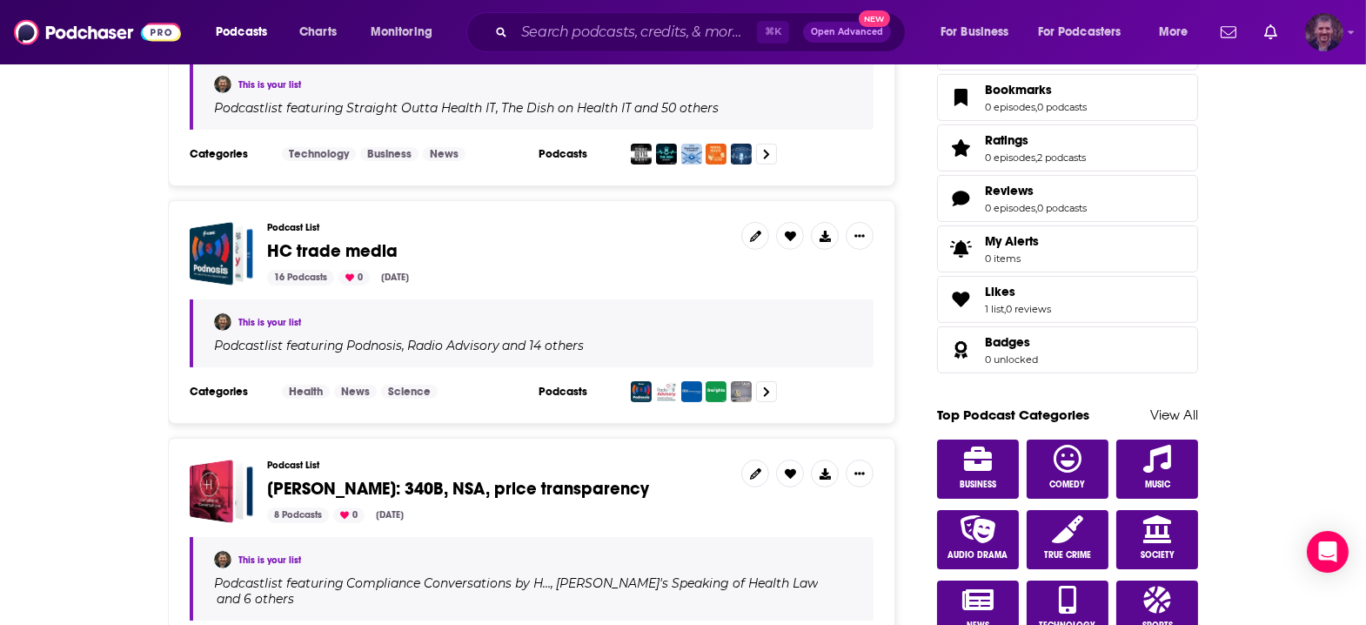
scroll to position [592, 0]
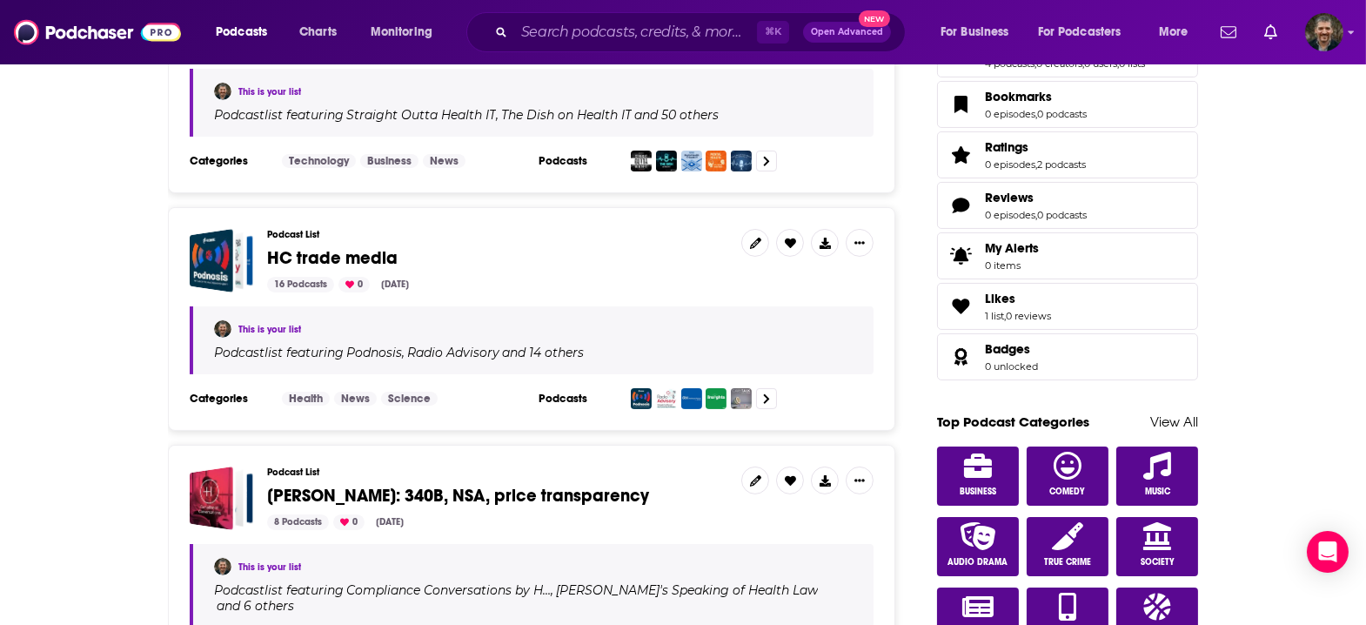
click at [344, 247] on span "HC trade media" at bounding box center [332, 258] width 130 height 22
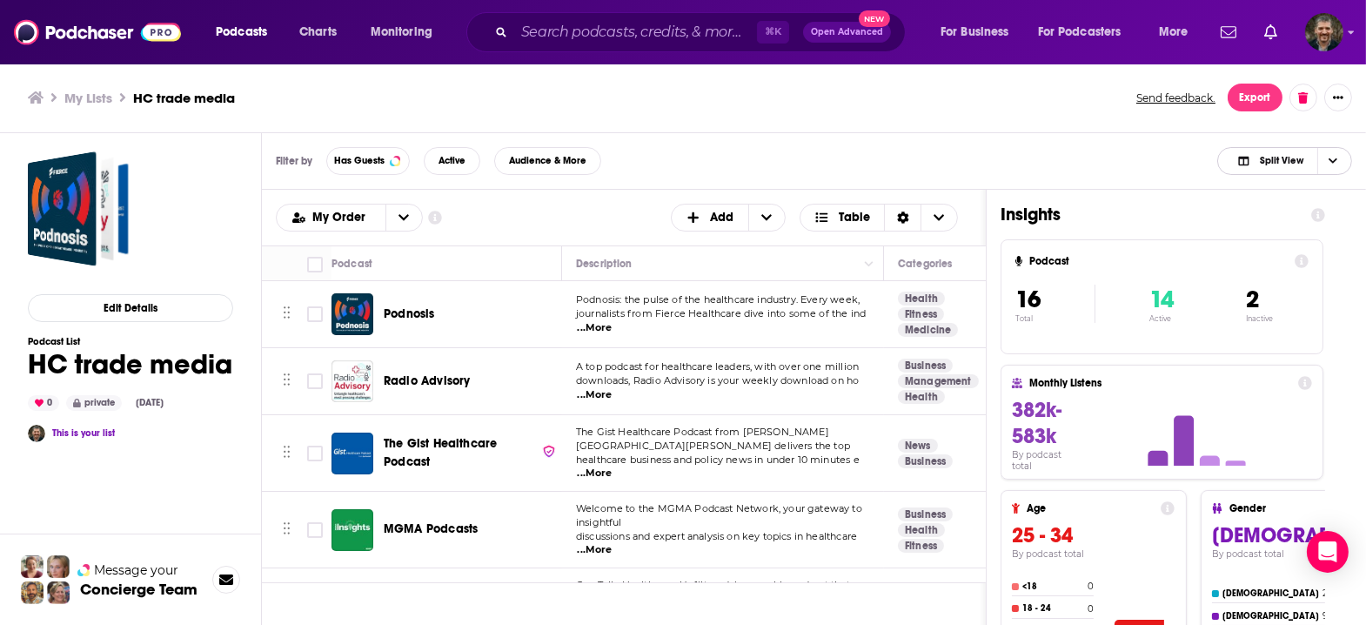
click at [1337, 156] on icon "Choose View" at bounding box center [1332, 161] width 9 height 10
click at [1311, 214] on span "Podcast Only" at bounding box center [1295, 219] width 86 height 10
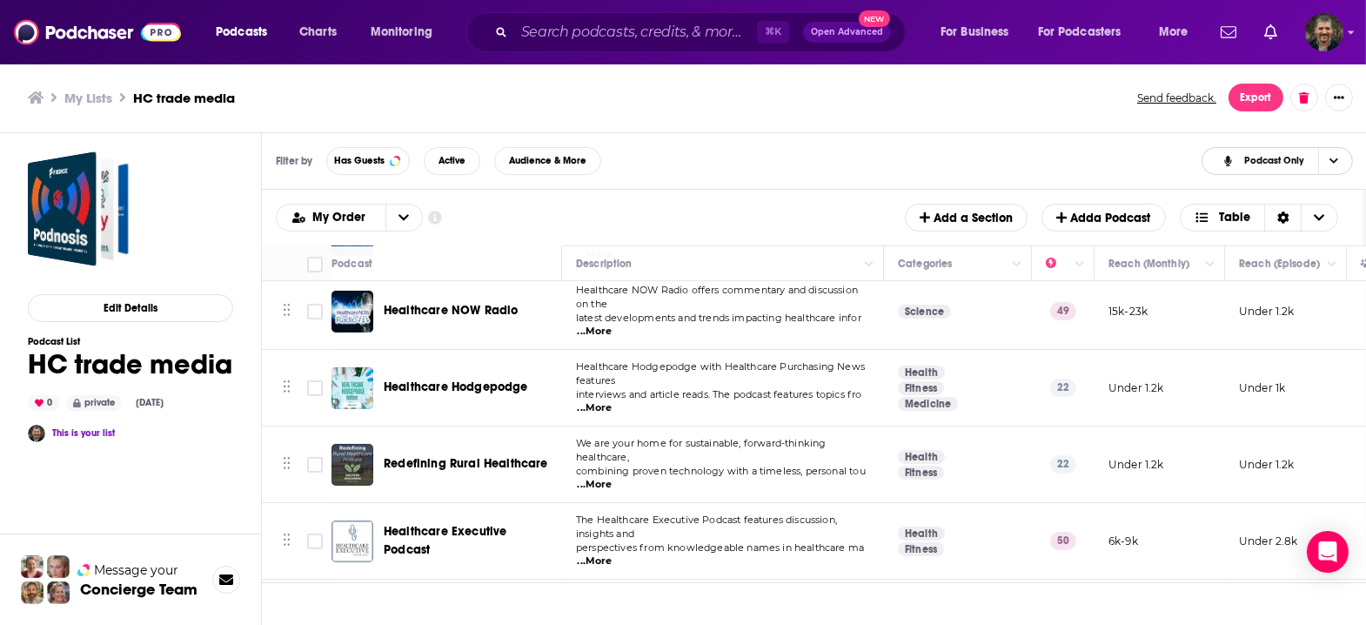
scroll to position [681, 0]
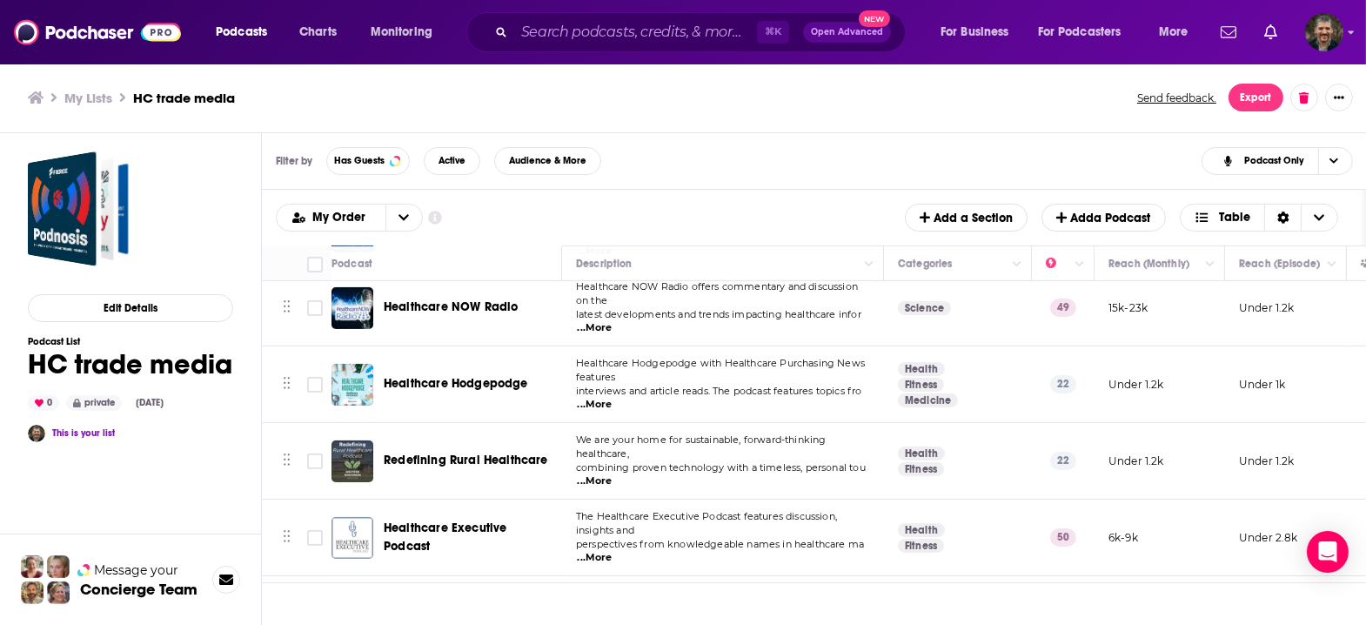
click at [612, 624] on span "...More" at bounding box center [595, 634] width 35 height 14
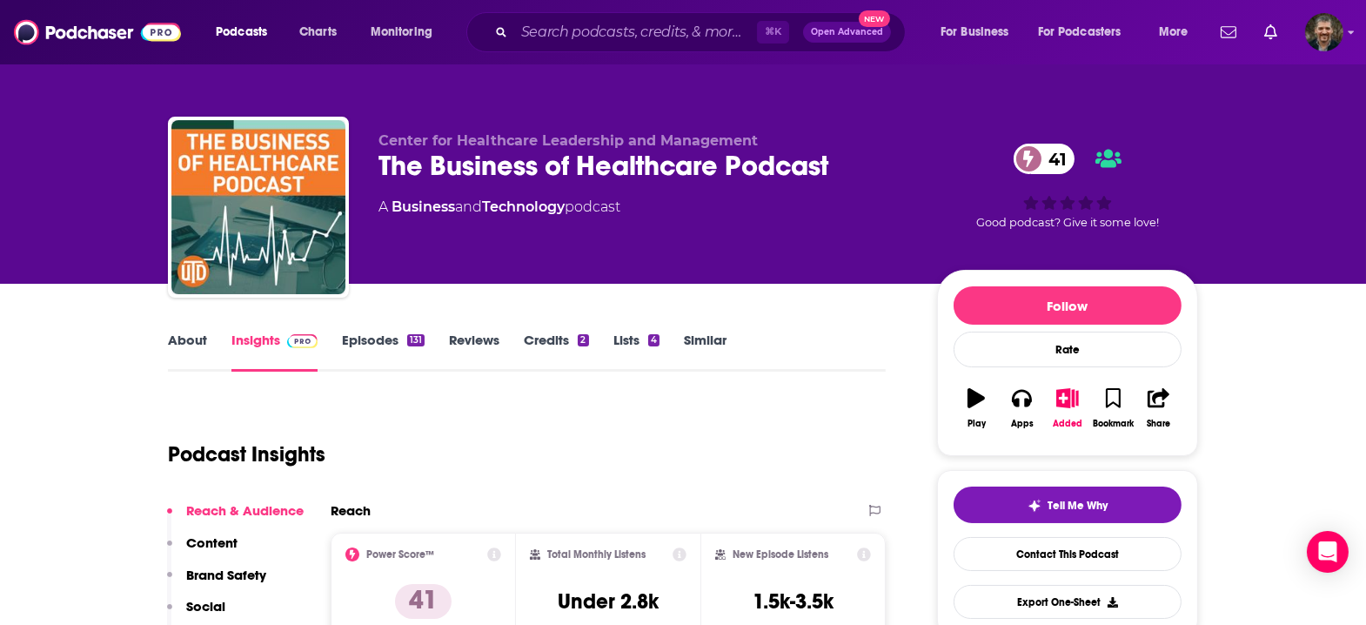
click at [424, 331] on link "Episodes 131" at bounding box center [383, 351] width 83 height 40
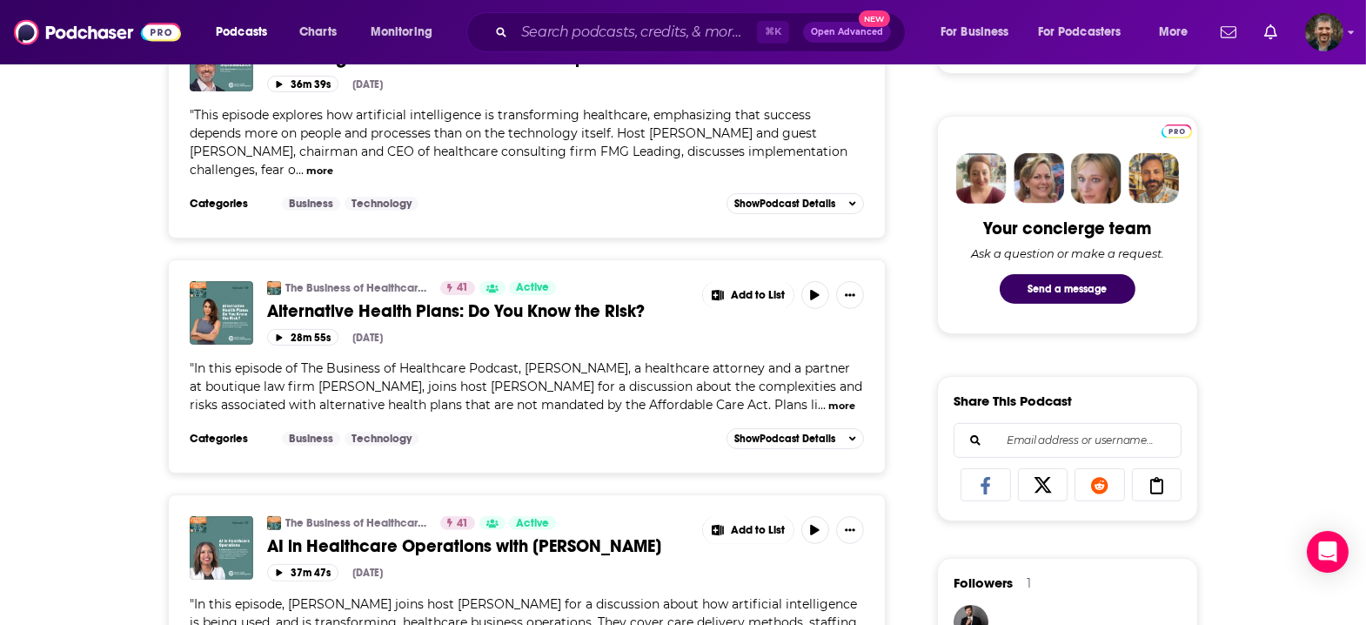
scroll to position [780, 0]
click at [364, 299] on span "Alternative Health Plans: Do You Know the Risk?" at bounding box center [456, 310] width 378 height 22
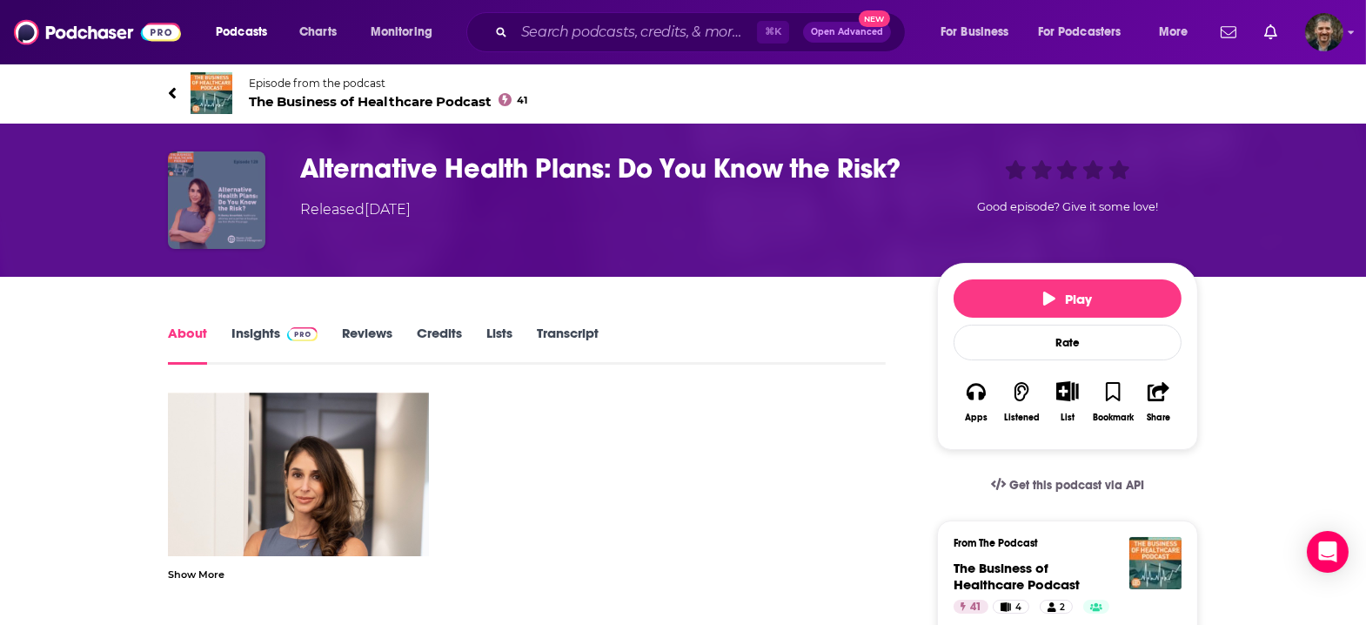
click at [265, 167] on img "Alternative Health Plans: Do You Know the Risk?" at bounding box center [216, 199] width 97 height 97
click at [315, 324] on link "Insights" at bounding box center [274, 344] width 86 height 40
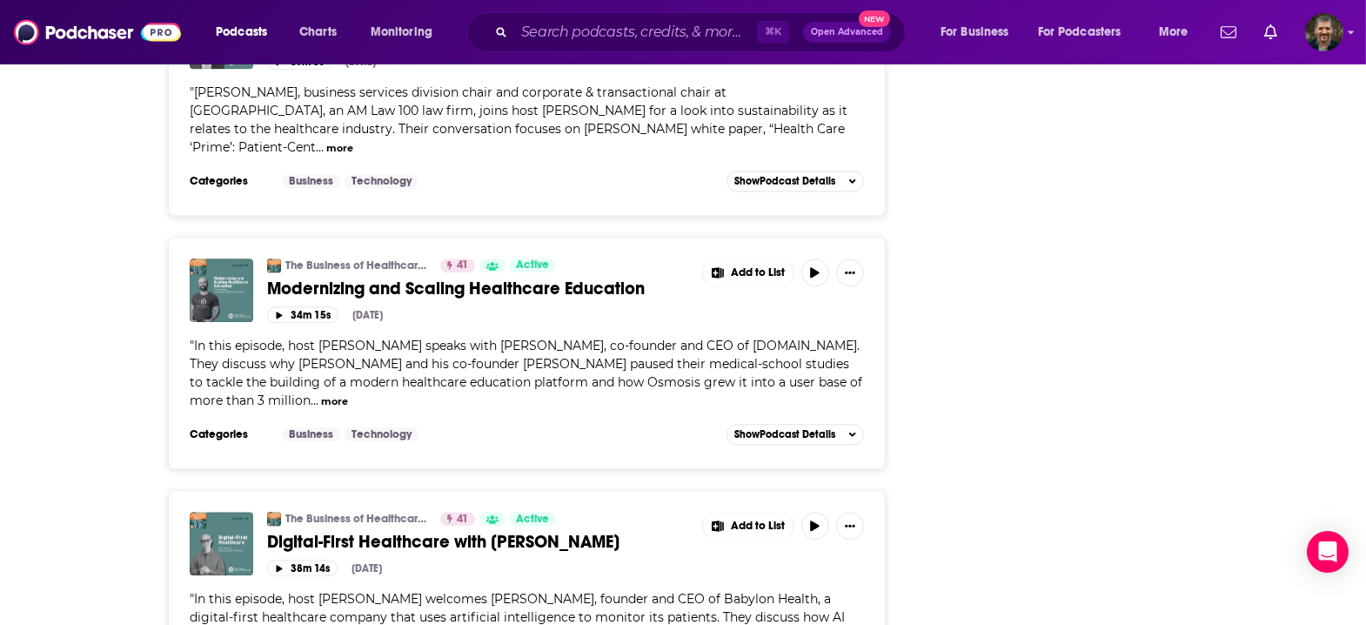
scroll to position [6239, 0]
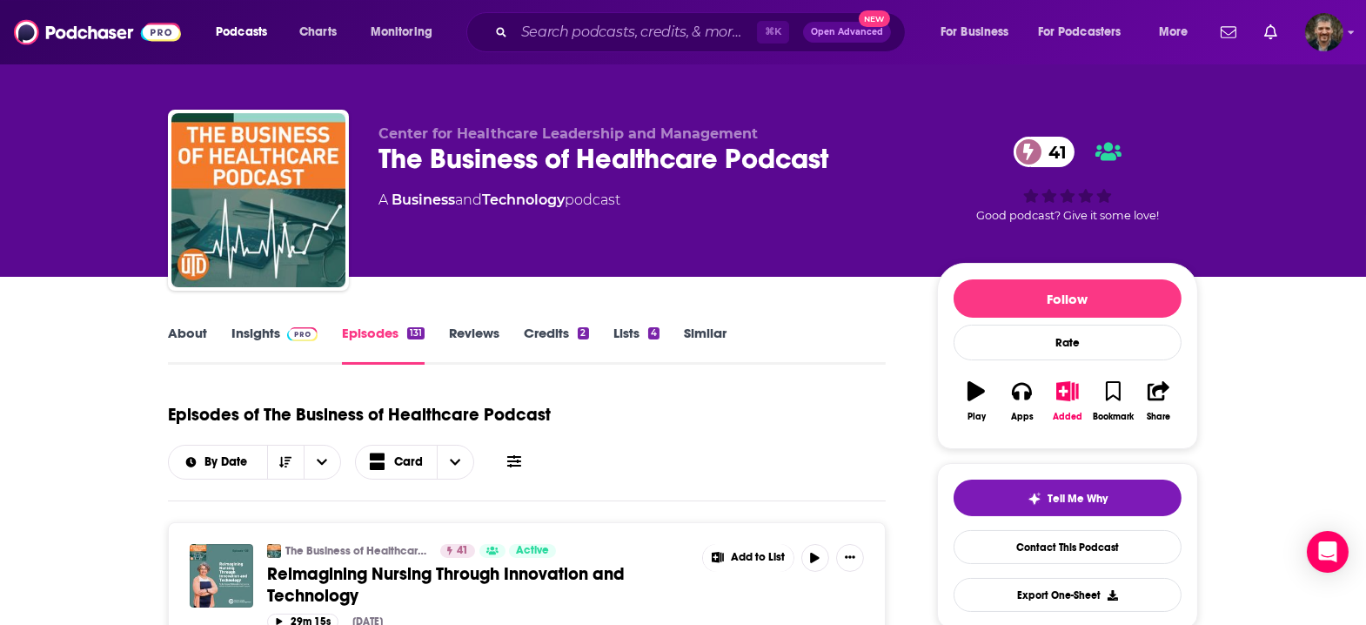
scroll to position [0, 0]
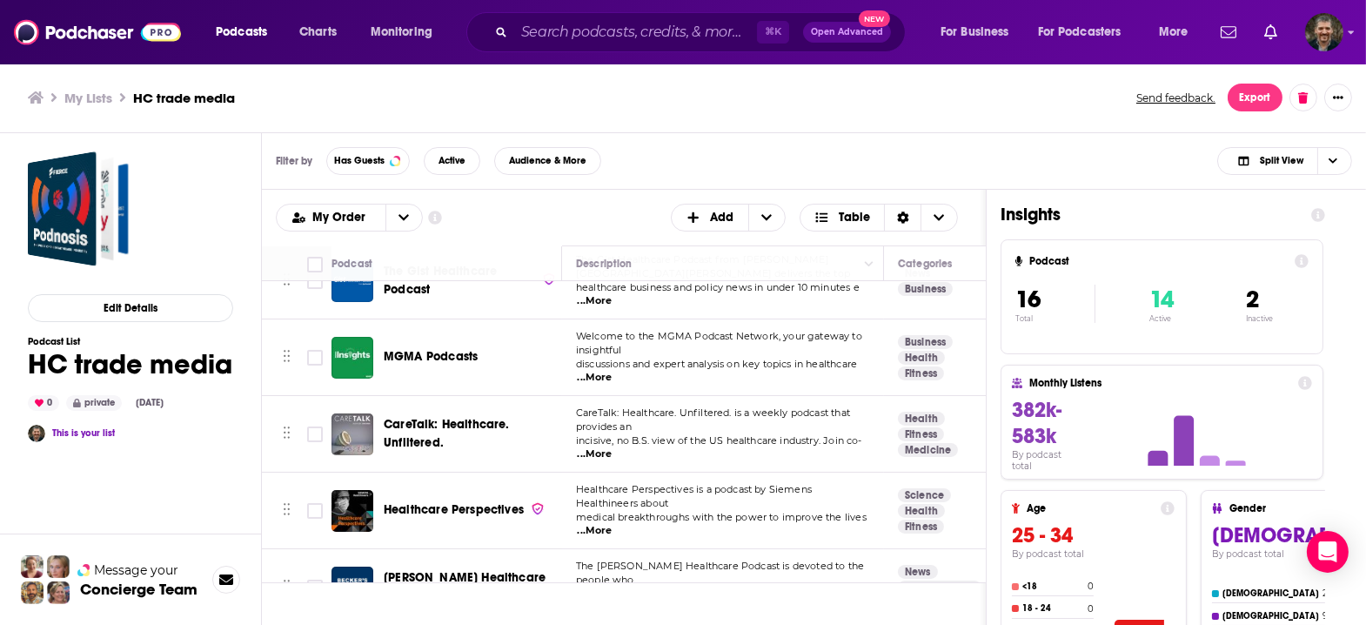
scroll to position [196, 0]
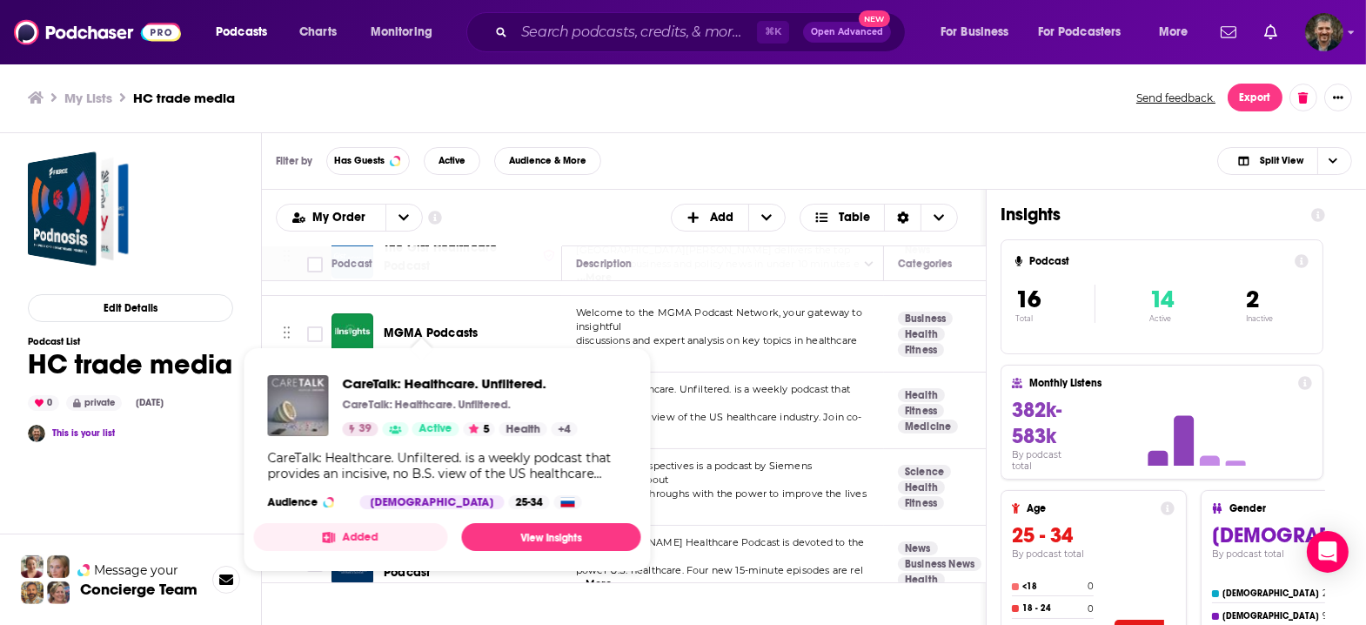
click at [384, 393] on span "CareTalk: Healthcare. Unfiltered." at bounding box center [447, 409] width 126 height 32
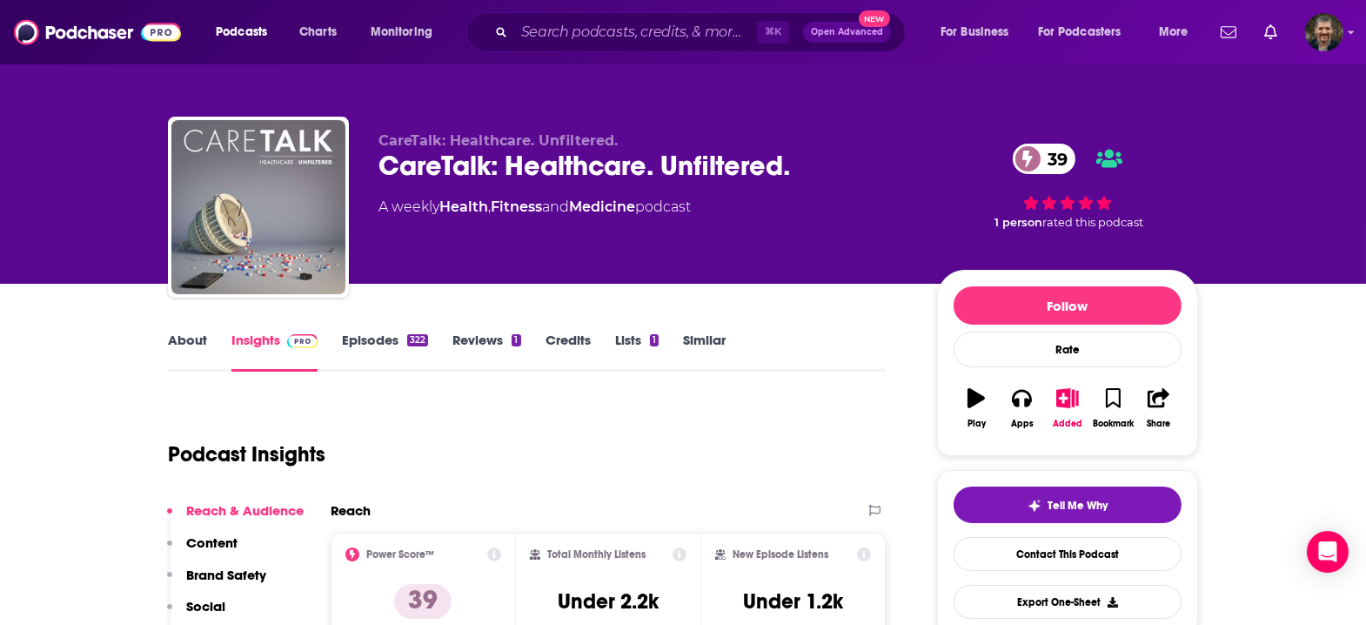
click at [645, 331] on link "Lists 1" at bounding box center [636, 351] width 43 height 40
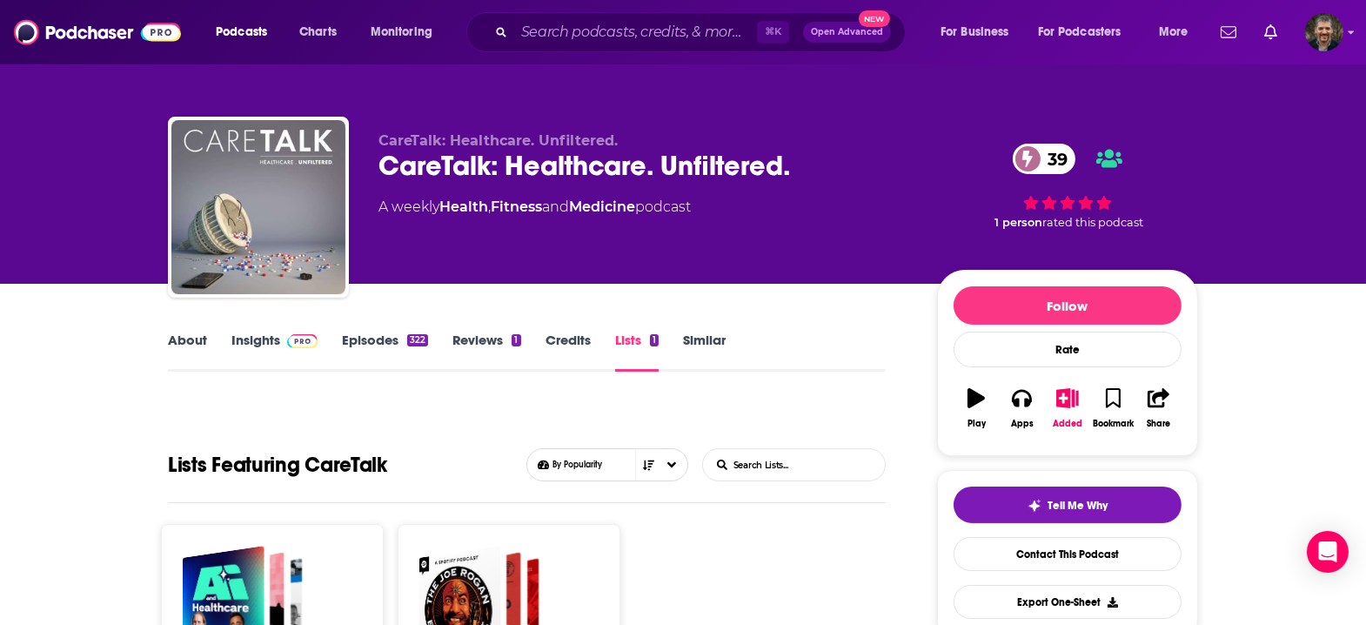
click at [391, 331] on link "Episodes 322" at bounding box center [385, 351] width 86 height 40
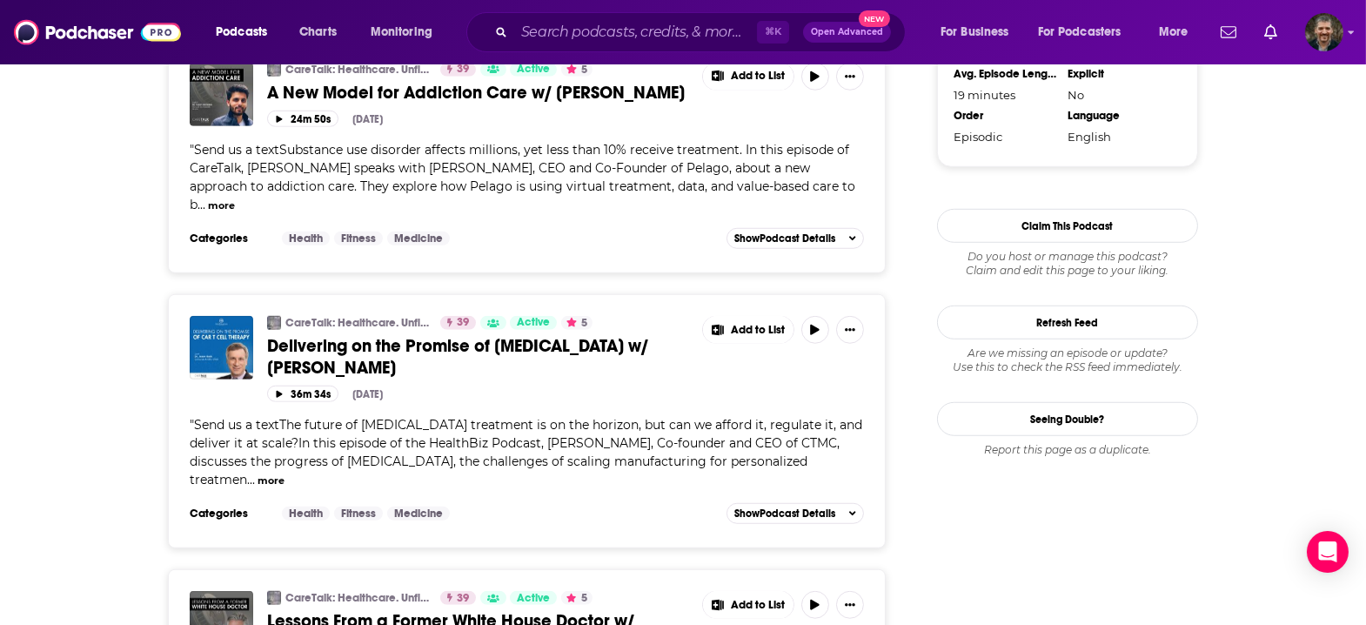
scroll to position [2017, 0]
